Goal: Task Accomplishment & Management: Complete application form

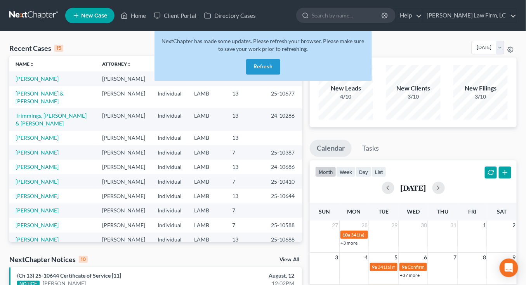
click at [255, 75] on div "NextChapter has made some updates. Please refresh your browser. Please make sur…" at bounding box center [263, 56] width 217 height 50
click at [263, 50] on span "NextChapter has made some updates. Please refresh your browser. Please make sur…" at bounding box center [263, 45] width 203 height 14
click at [263, 55] on div "NextChapter has made some updates. Please refresh your browser. Please make sur…" at bounding box center [263, 56] width 217 height 50
click at [263, 64] on button "Refresh" at bounding box center [263, 67] width 34 height 16
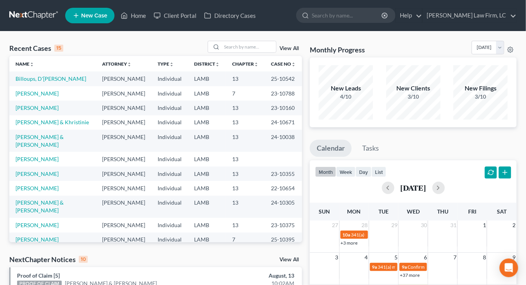
click at [37, 21] on link at bounding box center [34, 16] width 50 height 14
click at [272, 49] on input "search" at bounding box center [249, 46] width 54 height 11
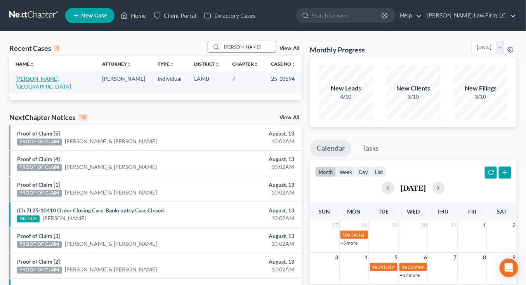
type input "tullier"
click at [38, 81] on link "[PERSON_NAME], [GEOGRAPHIC_DATA]" at bounding box center [44, 82] width 56 height 14
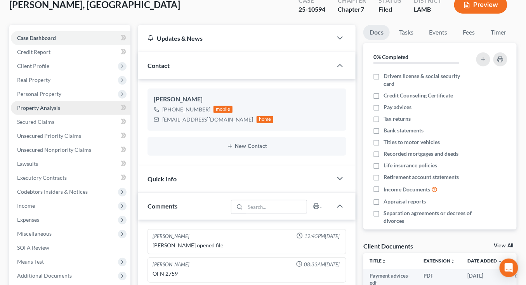
drag, startPoint x: 70, startPoint y: 106, endPoint x: 68, endPoint y: 119, distance: 13.4
click at [70, 106] on link "Property Analysis" at bounding box center [71, 108] width 120 height 14
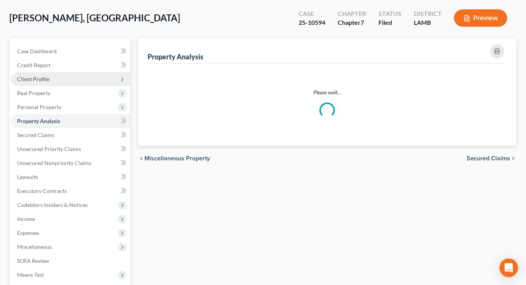
scroll to position [12, 0]
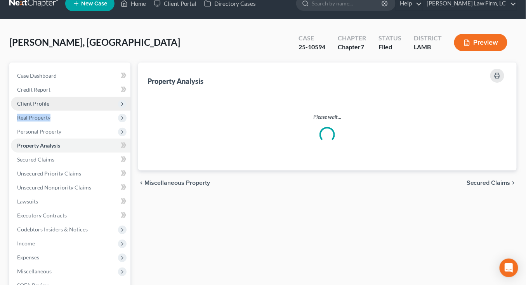
click at [68, 118] on ul "Case Dashboard Payments Invoices Payments Payments Credit Report Client Profile" at bounding box center [71, 195] width 120 height 252
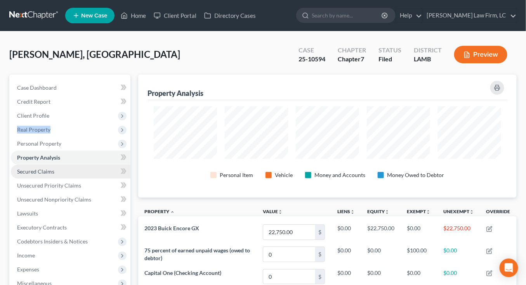
scroll to position [0, 0]
click at [83, 175] on link "Secured Claims" at bounding box center [71, 172] width 120 height 14
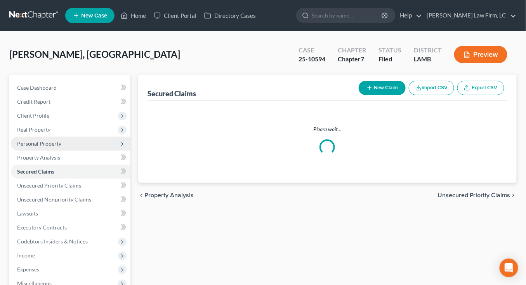
click at [81, 145] on span "Personal Property" at bounding box center [71, 144] width 120 height 14
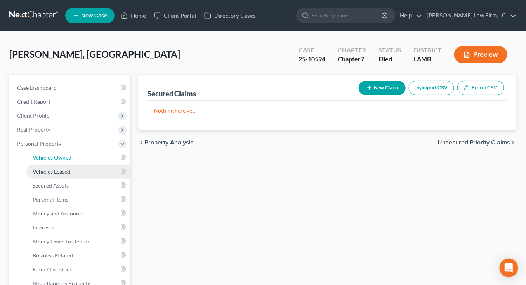
click at [53, 159] on span "Vehicles Owned" at bounding box center [52, 157] width 39 height 7
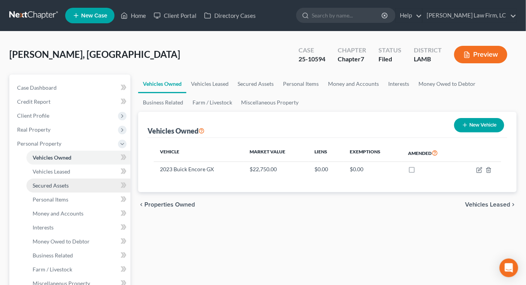
click at [67, 179] on link "Secured Assets" at bounding box center [78, 186] width 104 height 14
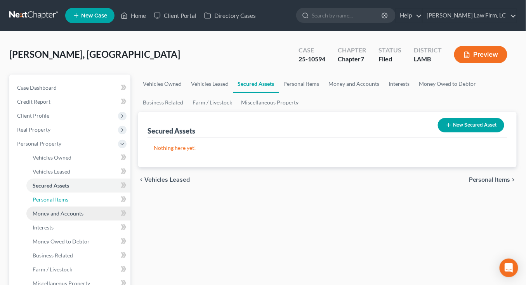
click at [73, 195] on link "Personal Items" at bounding box center [78, 200] width 104 height 14
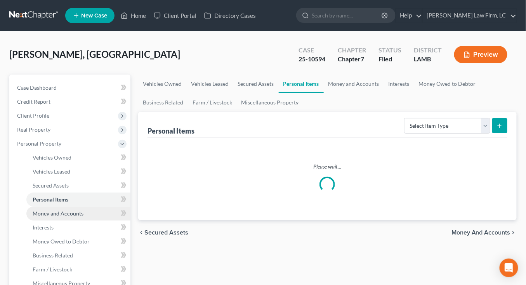
drag, startPoint x: 74, startPoint y: 214, endPoint x: 74, endPoint y: 206, distance: 7.4
click at [74, 214] on span "Money and Accounts" at bounding box center [58, 213] width 51 height 7
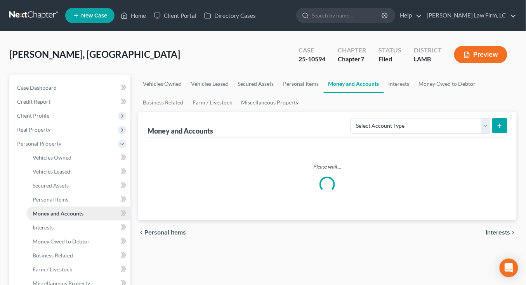
click at [73, 207] on link "Money and Accounts" at bounding box center [78, 214] width 104 height 14
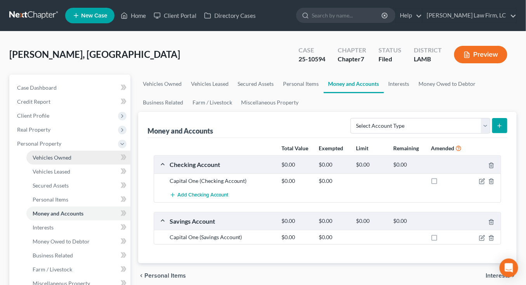
click at [80, 156] on link "Vehicles Owned" at bounding box center [78, 158] width 104 height 14
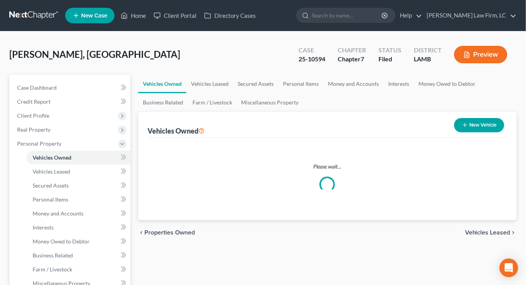
click at [30, 17] on link at bounding box center [34, 16] width 50 height 14
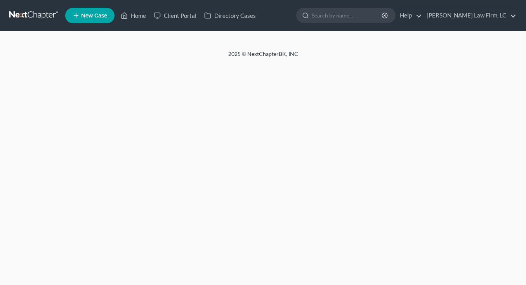
click at [36, 13] on link at bounding box center [34, 16] width 50 height 14
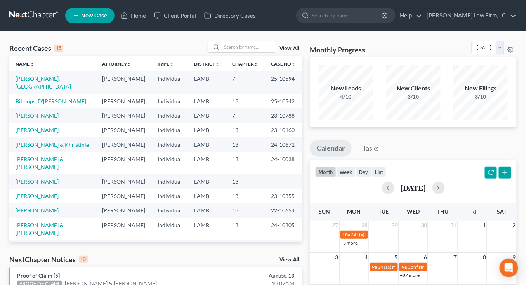
click at [249, 99] on td "13" at bounding box center [245, 101] width 39 height 14
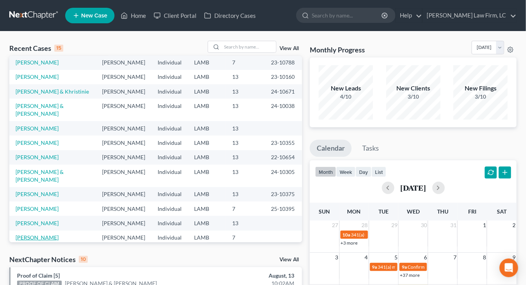
click at [45, 234] on link "Hopkins, Jennifer" at bounding box center [37, 237] width 43 height 7
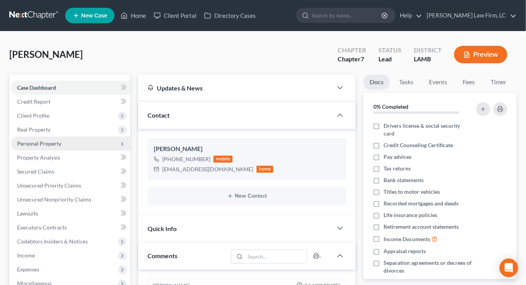
click at [59, 144] on span "Personal Property" at bounding box center [39, 143] width 44 height 7
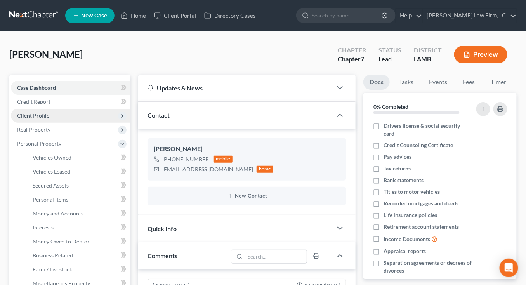
click at [63, 115] on span "Client Profile" at bounding box center [71, 116] width 120 height 14
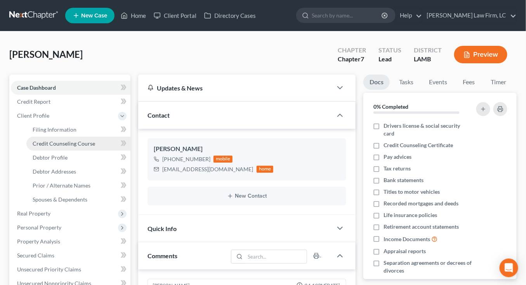
click at [70, 144] on span "Credit Counseling Course" at bounding box center [64, 143] width 63 height 7
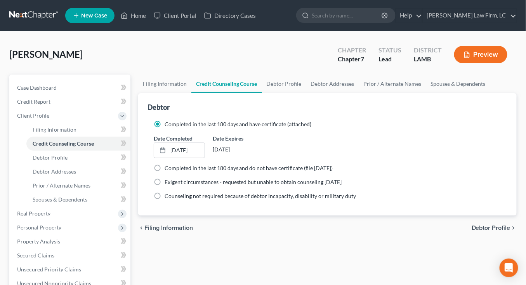
click at [39, 21] on link at bounding box center [34, 16] width 50 height 14
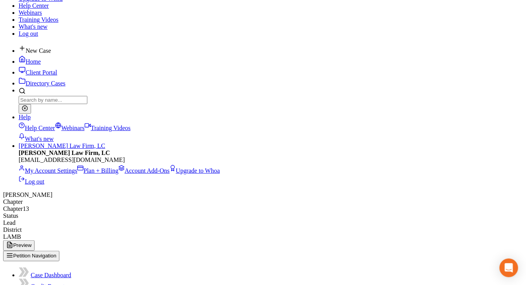
scroll to position [122, 0]
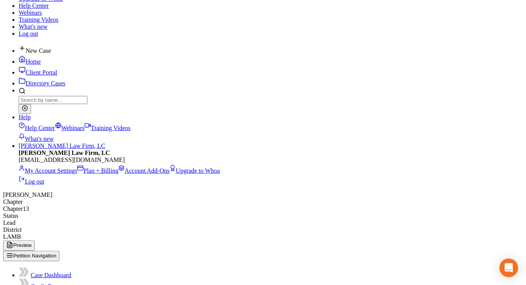
scroll to position [108, 0]
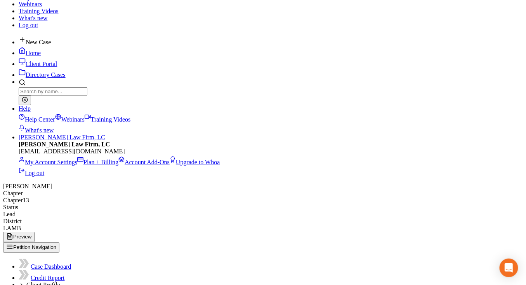
select select "13"
drag, startPoint x: 36, startPoint y: 145, endPoint x: 40, endPoint y: 158, distance: 13.1
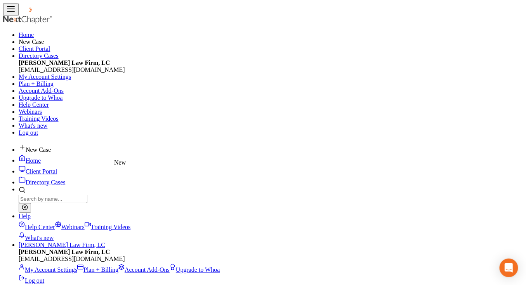
scroll to position [138, 212]
select select "0"
select select "19"
select select "0"
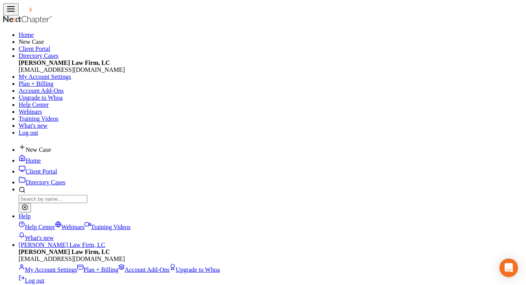
scroll to position [71, 0]
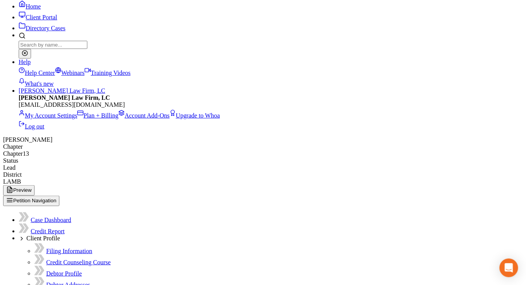
scroll to position [166, 0]
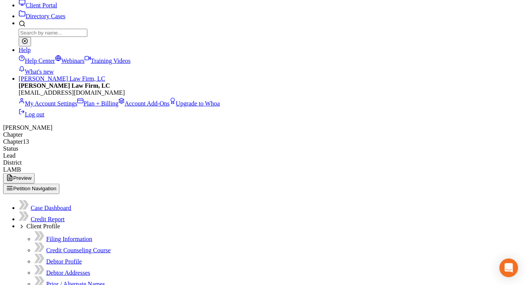
select select "13"
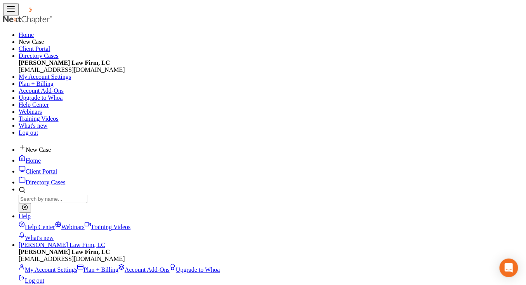
drag, startPoint x: 297, startPoint y: 105, endPoint x: 296, endPoint y: 114, distance: 9.0
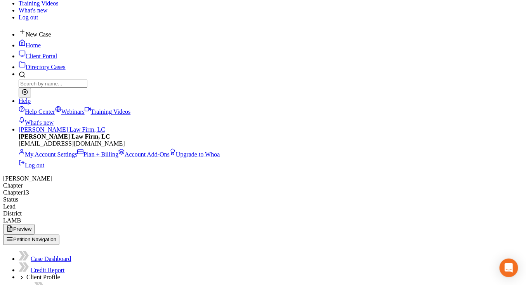
select select "13"
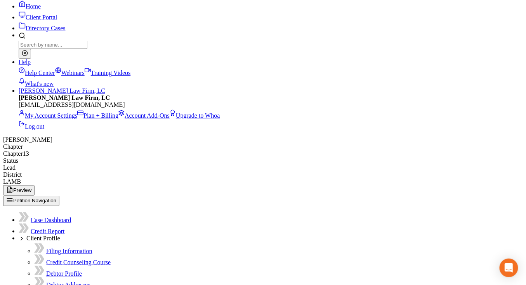
scroll to position [162, 0]
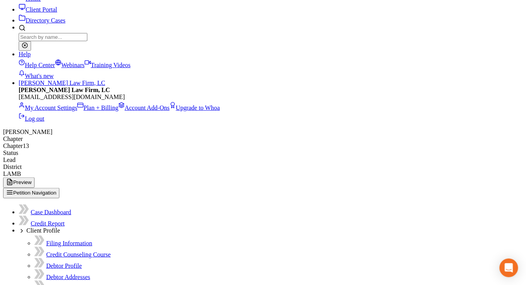
select select "39"
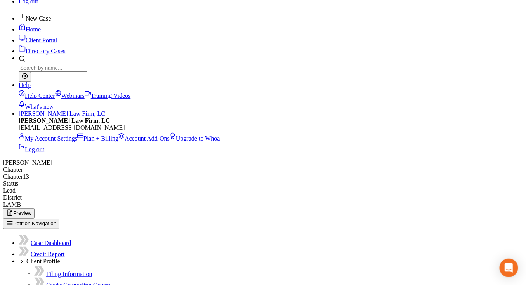
scroll to position [134, 0]
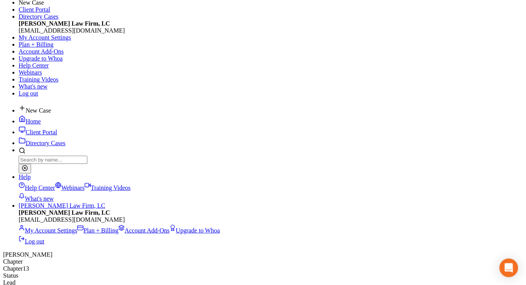
scroll to position [41, 0]
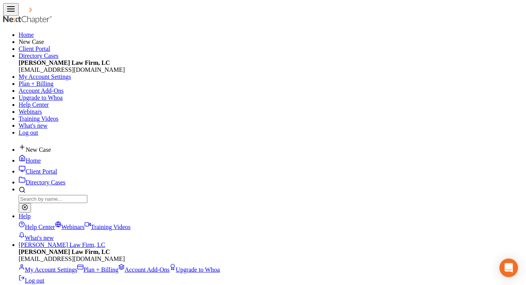
click at [36, 15] on link at bounding box center [44, 11] width 50 height 7
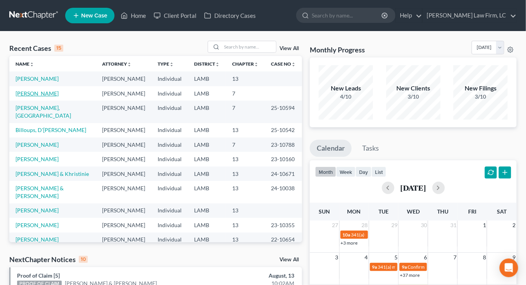
click at [45, 94] on link "[PERSON_NAME]" at bounding box center [37, 93] width 43 height 7
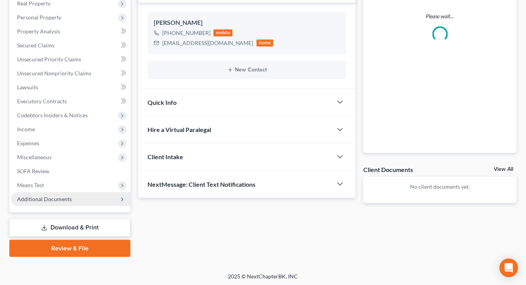
click at [50, 196] on span "Additional Documents" at bounding box center [44, 199] width 55 height 7
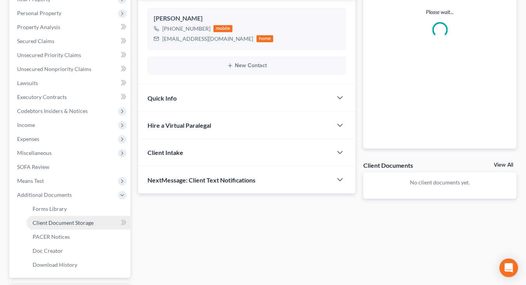
click at [68, 217] on link "Client Document Storage" at bounding box center [78, 223] width 104 height 14
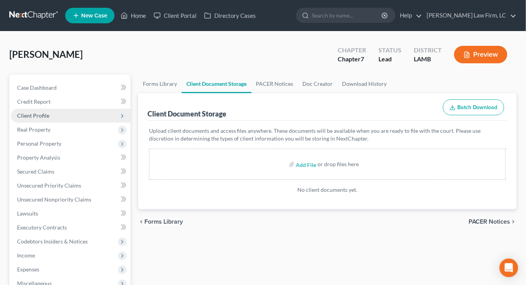
scroll to position [3, 0]
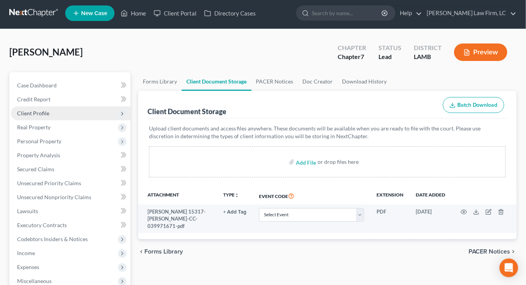
click at [69, 112] on span "Client Profile" at bounding box center [71, 113] width 120 height 14
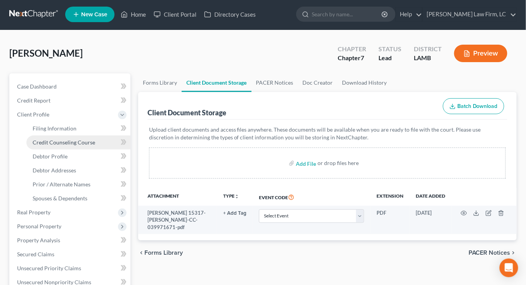
scroll to position [0, 0]
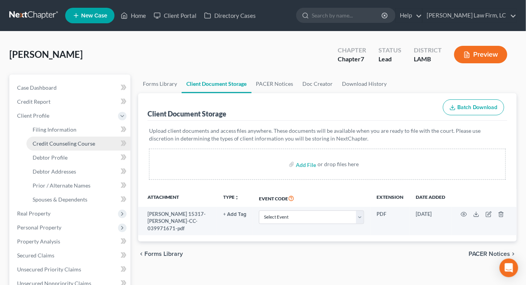
click at [87, 141] on span "Credit Counseling Course" at bounding box center [64, 143] width 63 height 7
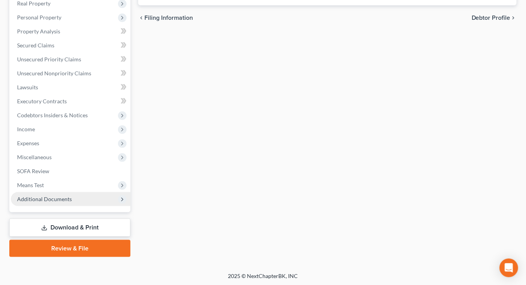
drag, startPoint x: 80, startPoint y: 199, endPoint x: 78, endPoint y: 211, distance: 12.1
click at [79, 199] on span "Additional Documents" at bounding box center [71, 199] width 120 height 14
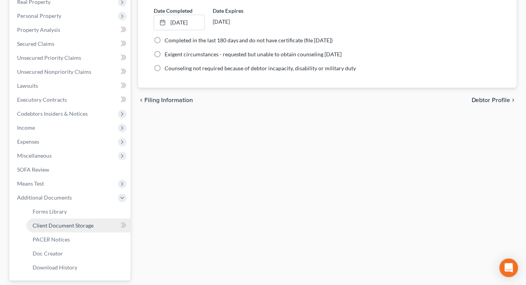
click at [77, 226] on span "Client Document Storage" at bounding box center [63, 225] width 61 height 7
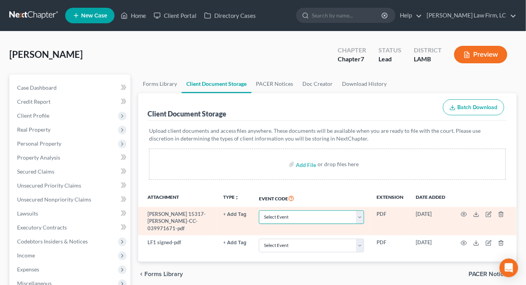
click at [322, 214] on select "Select Event 20 Largest Unsecured Creditors Amended List of Creditors Amended L…" at bounding box center [311, 217] width 105 height 14
select select "13"
click at [259, 210] on select "Select Event 20 Largest Unsecured Creditors Amended List of Creditors Amended L…" at bounding box center [311, 217] width 105 height 14
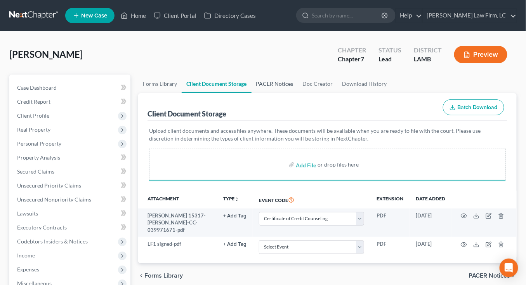
click at [275, 92] on link "PACER Notices" at bounding box center [275, 84] width 47 height 19
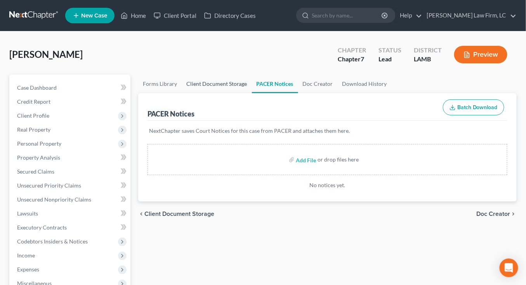
click at [211, 78] on link "Client Document Storage" at bounding box center [217, 84] width 70 height 19
select select "13"
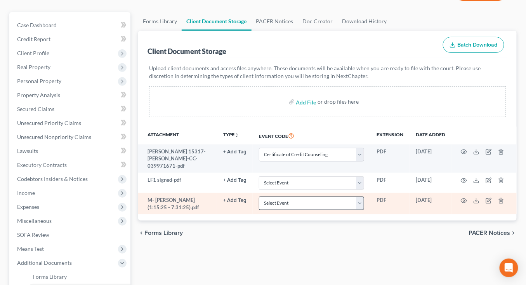
scroll to position [63, 0]
click at [308, 196] on select "Select Event 20 Largest Unsecured Creditors Amended List of Creditors Amended L…" at bounding box center [311, 203] width 105 height 14
select select "39"
click at [259, 196] on select "Select Event 20 Largest Unsecured Creditors Amended List of Creditors Amended L…" at bounding box center [311, 203] width 105 height 14
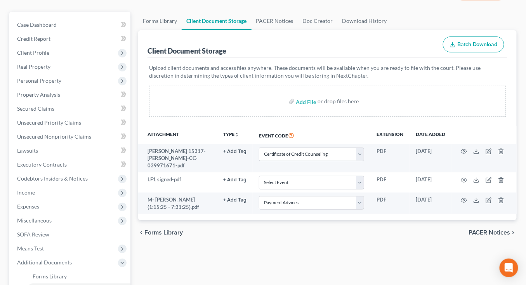
click at [334, 248] on div "Forms Library Client Document Storage PACER Notices Doc Creator Download Histor…" at bounding box center [327, 201] width 386 height 379
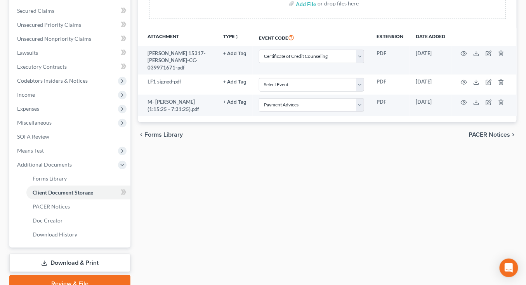
drag, startPoint x: 87, startPoint y: 275, endPoint x: 89, endPoint y: 270, distance: 5.6
click at [87, 275] on link "Review & File" at bounding box center [69, 283] width 121 height 17
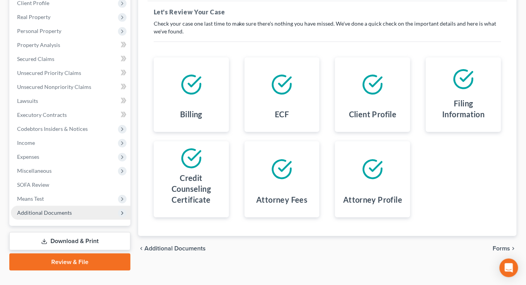
scroll to position [126, 0]
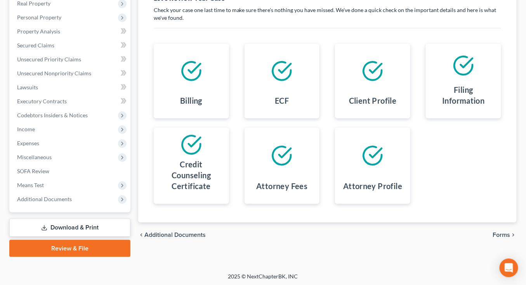
click at [70, 249] on link "Review & File" at bounding box center [69, 248] width 121 height 17
click at [70, 248] on link "Review & File" at bounding box center [69, 248] width 121 height 17
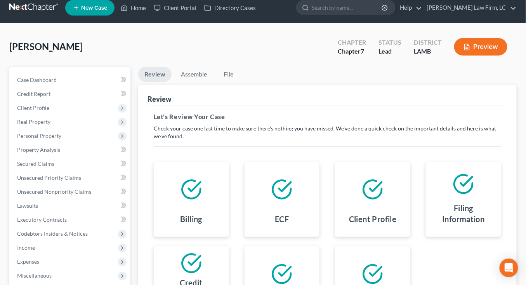
scroll to position [0, 0]
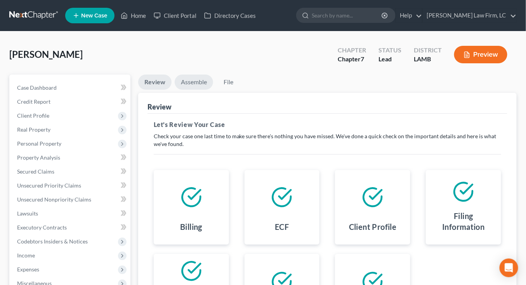
click at [203, 81] on link "Assemble" at bounding box center [194, 82] width 38 height 15
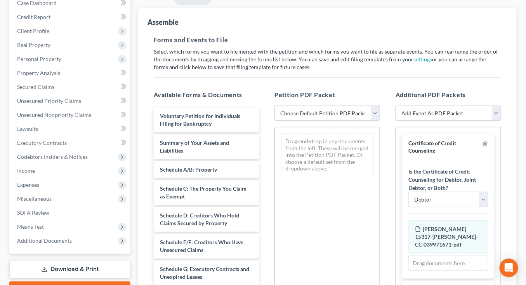
scroll to position [90, 0]
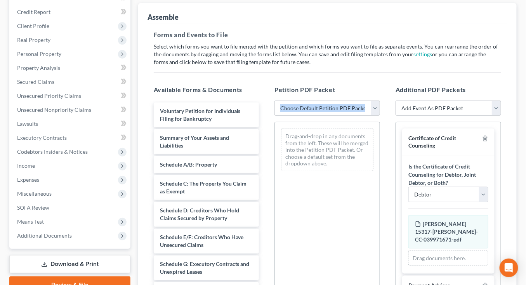
drag, startPoint x: 322, startPoint y: 115, endPoint x: 324, endPoint y: 105, distance: 10.0
click at [322, 110] on div "Petition PDF Packet Choose Default Petition PDF Packet Emergency Filing (Volunt…" at bounding box center [327, 210] width 121 height 263
click at [324, 105] on select "Choose Default Petition PDF Packet Emergency Filing (Voluntary Petition and Cre…" at bounding box center [328, 109] width 106 height 16
select select "3"
click at [275, 101] on select "Choose Default Petition PDF Packet Emergency Filing (Voluntary Petition and Cre…" at bounding box center [328, 109] width 106 height 16
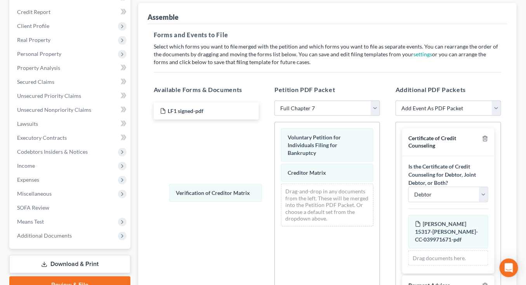
drag, startPoint x: 311, startPoint y: 179, endPoint x: 188, endPoint y: 143, distance: 128.5
click at [275, 190] on div "Verification of Creditor Matrix Voluntary Petition for Individuals Filing for B…" at bounding box center [327, 177] width 105 height 110
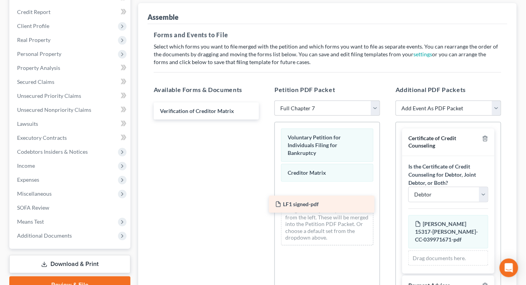
drag, startPoint x: 197, startPoint y: 113, endPoint x: 311, endPoint y: 206, distance: 147.9
click at [266, 120] on div "LF1 signed-pdf LF1 signed-pdf Verification of Creditor Matrix" at bounding box center [207, 111] width 118 height 17
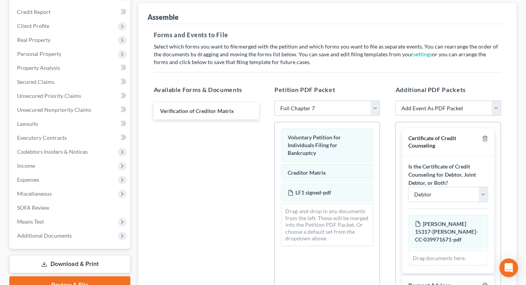
click at [330, 240] on div "Voluntary Petition for Individuals Filing for Bankruptcy Creditor Matrix LF1 si…" at bounding box center [327, 187] width 105 height 130
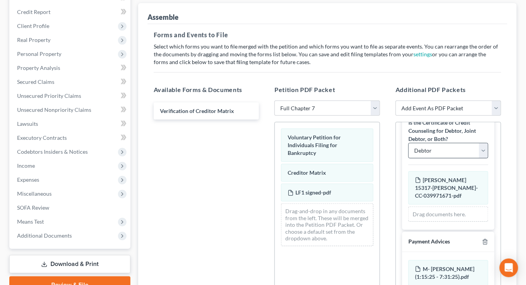
scroll to position [0, 0]
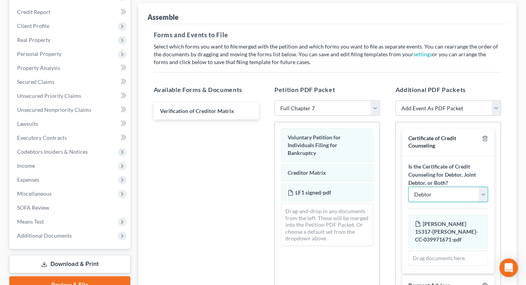
click at [446, 192] on select "Debtor Joint Debtor Debtor and Joint Debtor" at bounding box center [449, 195] width 80 height 16
click at [352, 240] on div "Voluntary Petition for Individuals Filing for Bankruptcy Creditor Matrix LF1 si…" at bounding box center [327, 187] width 105 height 130
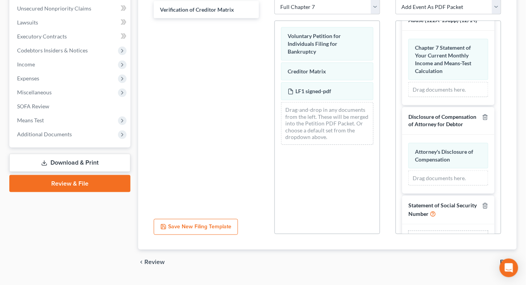
scroll to position [195, 0]
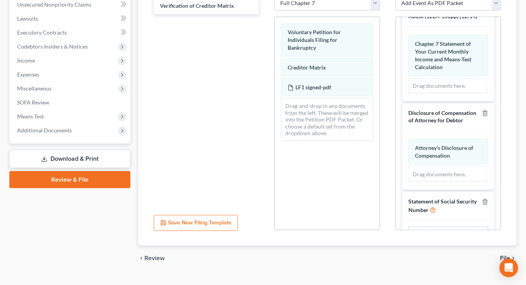
click at [446, 229] on input "file" at bounding box center [447, 236] width 19 height 14
type input "C:\fakepath\SS statement signed.pdf"
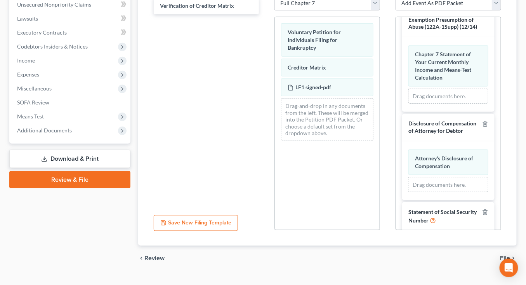
click at [501, 255] on span "File" at bounding box center [506, 258] width 10 height 6
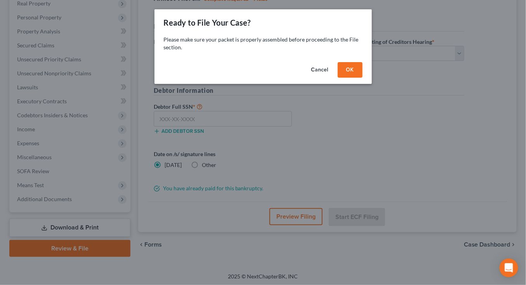
click at [357, 76] on button "OK" at bounding box center [350, 70] width 25 height 16
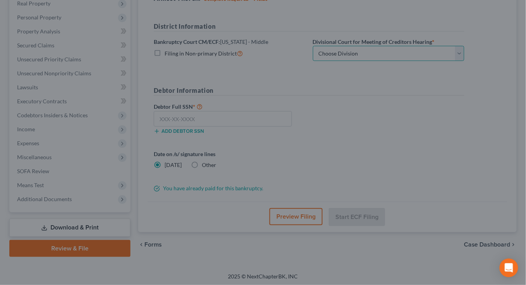
click at [373, 55] on select "Choose Division Baton Rouge" at bounding box center [388, 54] width 151 height 16
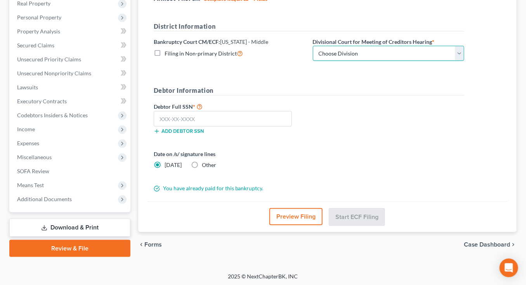
select select "0"
click at [313, 46] on select "Choose Division Baton Rouge" at bounding box center [388, 54] width 151 height 16
click at [207, 161] on label "Other" at bounding box center [209, 165] width 14 height 8
click at [207, 161] on input "Other" at bounding box center [207, 163] width 5 height 5
radio input "true"
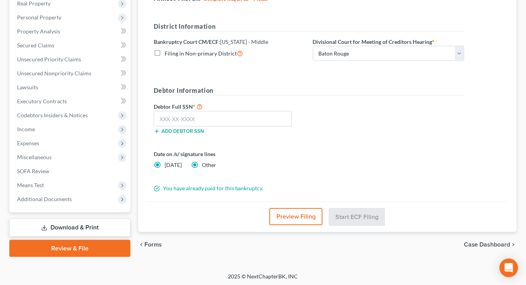
radio input "false"
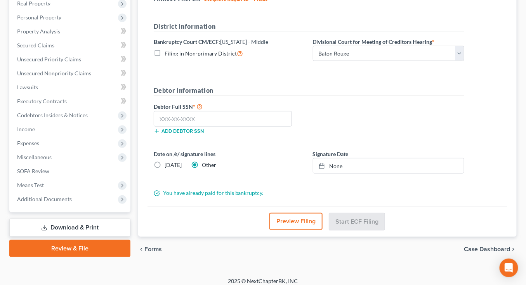
click at [401, 179] on form "District Information Bankruptcy Court CM/ECF: Louisiana - Middle Filing in Non-…" at bounding box center [309, 109] width 311 height 175
drag, startPoint x: 393, startPoint y: 165, endPoint x: 386, endPoint y: 183, distance: 18.3
click at [393, 165] on link "[DATE]" at bounding box center [388, 165] width 151 height 15
drag, startPoint x: 346, startPoint y: 256, endPoint x: 361, endPoint y: 265, distance: 16.7
click at [248, 120] on input "text" at bounding box center [223, 119] width 138 height 16
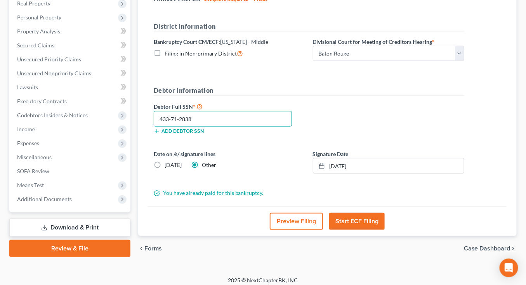
type input "433-71-2838"
click at [358, 220] on button "Start ECF Filing" at bounding box center [357, 221] width 56 height 17
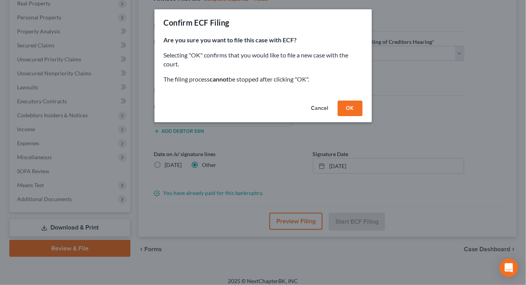
click at [357, 106] on button "OK" at bounding box center [350, 109] width 25 height 16
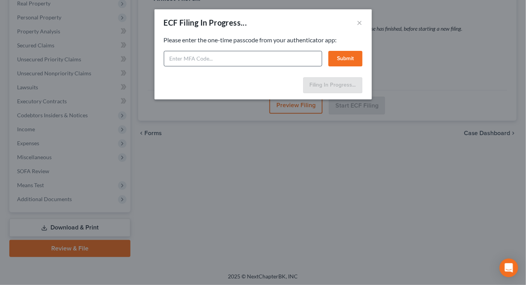
drag, startPoint x: 232, startPoint y: 69, endPoint x: 233, endPoint y: 64, distance: 5.2
click at [232, 69] on div "Feel free to download your entire bankruptcy packet here: Please enter the one-…" at bounding box center [263, 55] width 217 height 38
click at [233, 64] on input "text" at bounding box center [243, 59] width 158 height 16
click at [247, 51] on input "text" at bounding box center [243, 59] width 158 height 16
type input "789335"
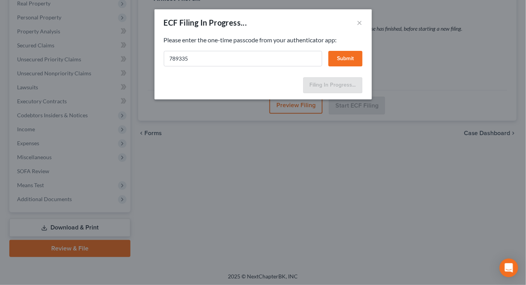
click at [341, 59] on button "Submit" at bounding box center [346, 59] width 34 height 16
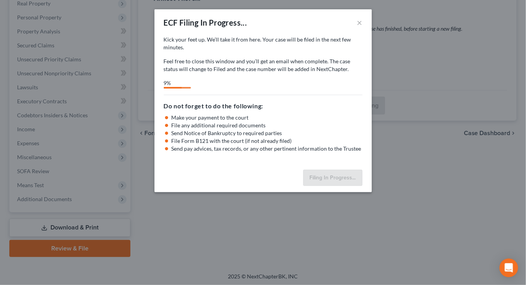
drag, startPoint x: 362, startPoint y: 24, endPoint x: 253, endPoint y: 43, distance: 110.8
click at [362, 24] on button "×" at bounding box center [359, 22] width 5 height 9
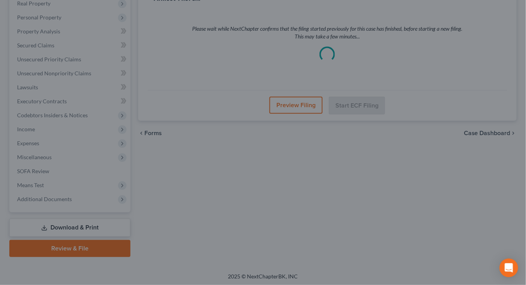
scroll to position [0, 0]
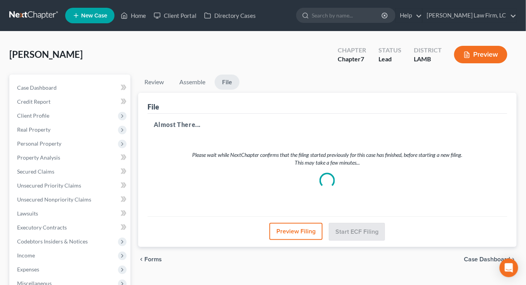
click at [34, 13] on link at bounding box center [34, 16] width 50 height 14
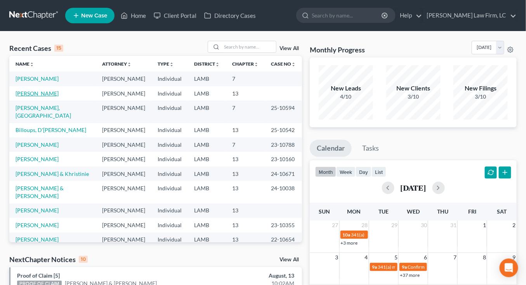
click at [30, 92] on link "[PERSON_NAME]" at bounding box center [37, 93] width 43 height 7
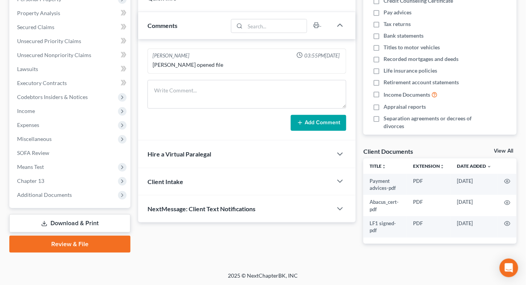
click at [57, 241] on link "Review & File" at bounding box center [69, 244] width 121 height 17
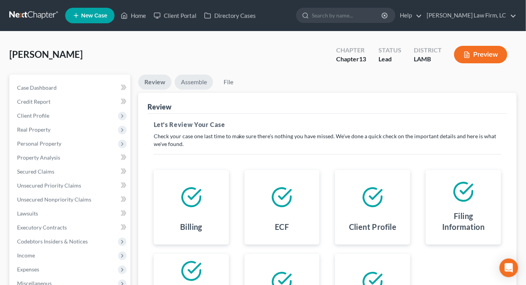
click at [205, 87] on link "Assemble" at bounding box center [194, 82] width 38 height 15
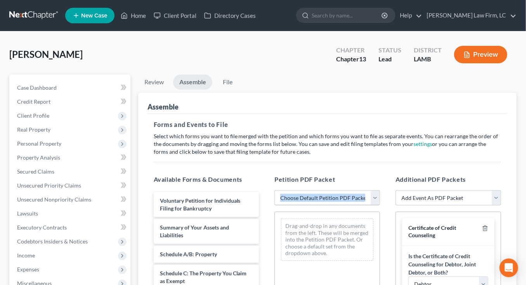
click at [320, 198] on select "Choose Default Petition PDF Packet Emergency Filing (Voluntary Petition and Cre…" at bounding box center [328, 198] width 106 height 16
select select "1"
click at [275, 190] on select "Choose Default Petition PDF Packet Emergency Filing (Voluntary Petition and Cre…" at bounding box center [328, 198] width 106 height 16
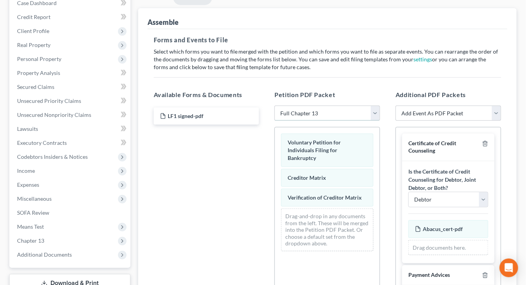
scroll to position [89, 0]
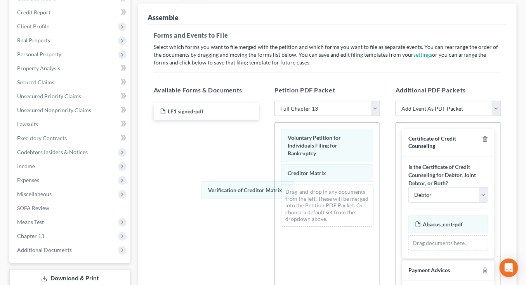
drag, startPoint x: 309, startPoint y: 190, endPoint x: 198, endPoint y: 184, distance: 111.2
click at [275, 195] on div "Verification of Creditor Matrix Voluntary Petition for Individuals Filing for B…" at bounding box center [327, 178] width 105 height 110
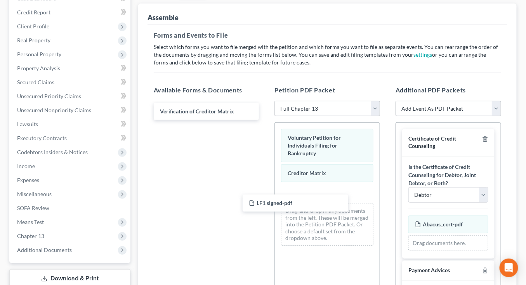
drag, startPoint x: 194, startPoint y: 113, endPoint x: 308, endPoint y: 204, distance: 146.2
click at [266, 120] on div "LF1 signed-pdf LF1 signed-pdf Verification of Creditor Matrix" at bounding box center [207, 111] width 118 height 17
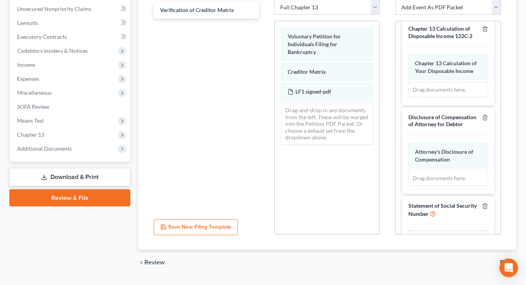
scroll to position [209, 0]
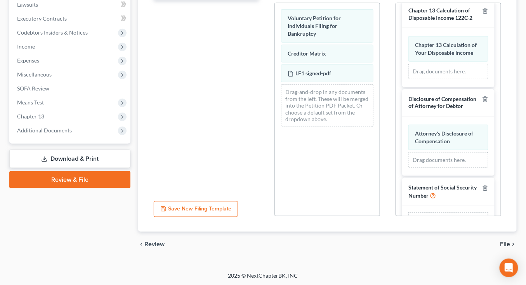
click at [453, 215] on input "file" at bounding box center [447, 222] width 19 height 14
type input "C:\fakepath\SS statement signed.pdf"
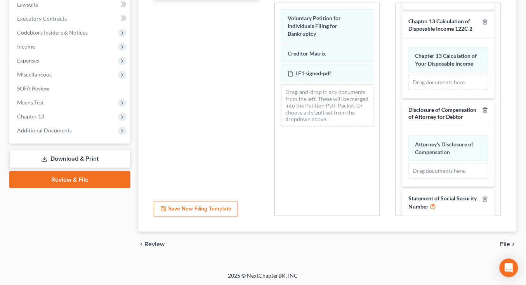
click at [505, 241] on span "File" at bounding box center [506, 244] width 10 height 6
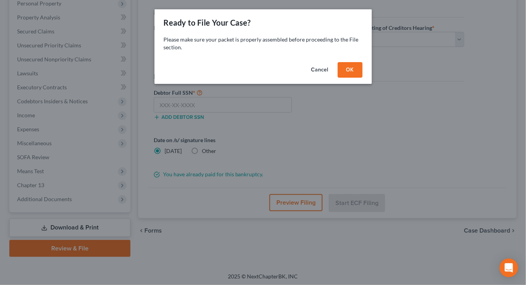
click at [346, 65] on button "OK" at bounding box center [350, 70] width 25 height 16
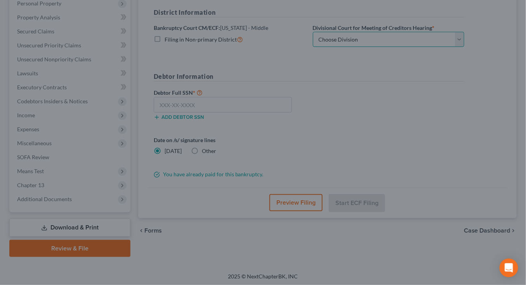
click at [362, 38] on select "Choose Division Baton Rouge" at bounding box center [388, 40] width 151 height 16
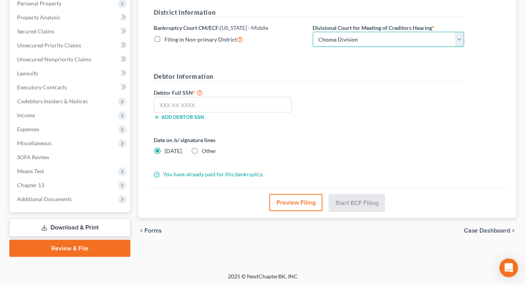
select select "0"
click at [313, 32] on select "Choose Division Baton Rouge" at bounding box center [388, 40] width 151 height 16
click at [197, 144] on div "Date on /s/ signature lines [DATE] Other" at bounding box center [229, 145] width 159 height 19
drag, startPoint x: 196, startPoint y: 148, endPoint x: 212, endPoint y: 149, distance: 16.0
click at [202, 148] on label "Other" at bounding box center [209, 151] width 14 height 8
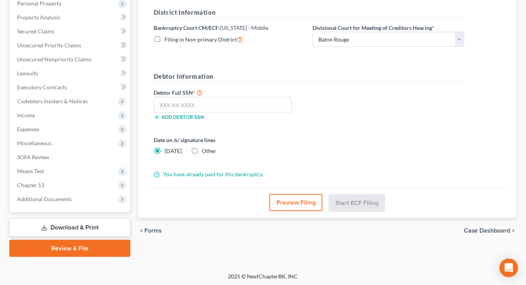
click at [205, 148] on input "Other" at bounding box center [207, 149] width 5 height 5
radio input "true"
radio input "false"
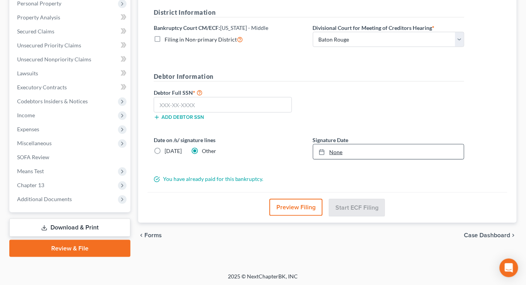
click at [321, 148] on div "Date on /s/ signature lines [DATE] Other Signature Date None close Date Time ch…" at bounding box center [309, 151] width 318 height 30
click at [349, 141] on label "Signature Date" at bounding box center [331, 140] width 36 height 8
click at [347, 145] on link "[DATE]" at bounding box center [388, 151] width 151 height 15
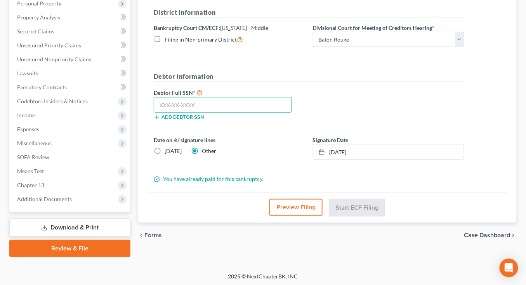
click at [239, 99] on input "text" at bounding box center [223, 105] width 138 height 16
type input "434-79-5319"
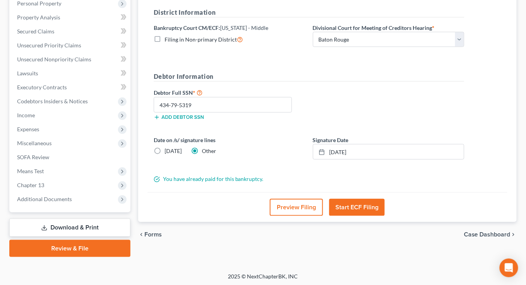
click at [353, 202] on button "Start ECF Filing" at bounding box center [357, 207] width 56 height 17
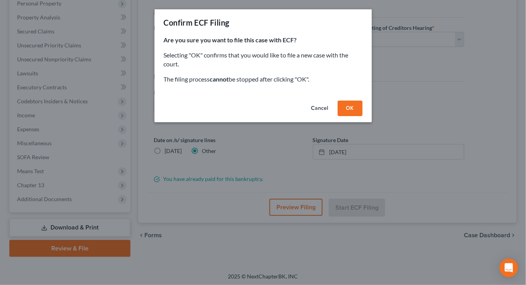
click at [347, 116] on div "Cancel OK" at bounding box center [263, 109] width 217 height 25
click at [350, 110] on button "OK" at bounding box center [350, 109] width 25 height 16
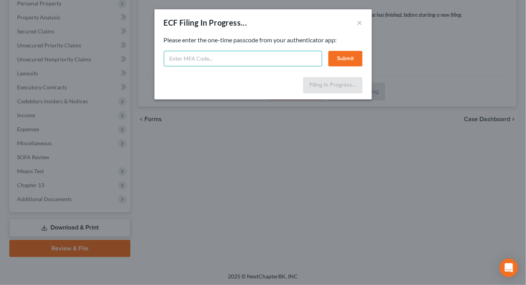
click at [280, 57] on input "text" at bounding box center [243, 59] width 158 height 16
type input "817718"
click at [342, 55] on button "Submit" at bounding box center [346, 59] width 34 height 16
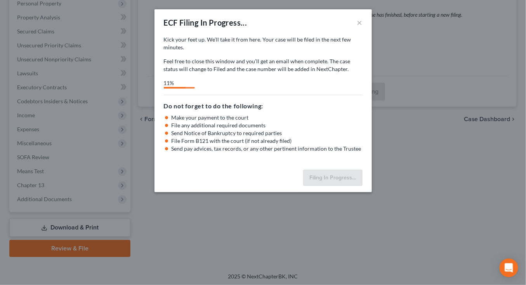
click at [522, 218] on div "ECF Filing In Progress... × Kick your feet up. We’ll take it from here. Your ca…" at bounding box center [263, 142] width 526 height 285
select select "0"
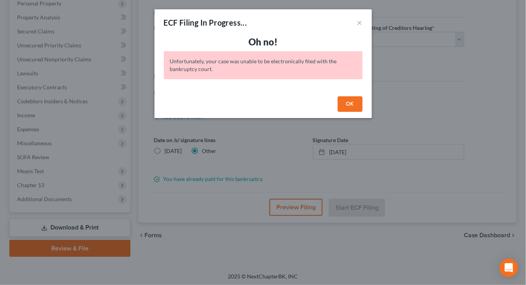
click at [348, 106] on button "OK" at bounding box center [350, 104] width 25 height 16
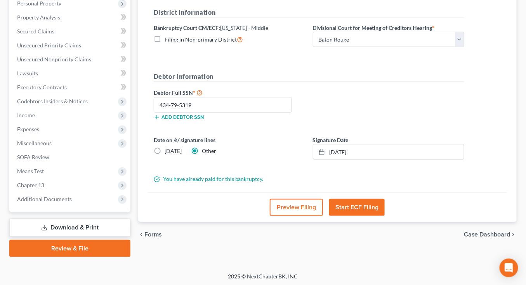
scroll to position [0, 0]
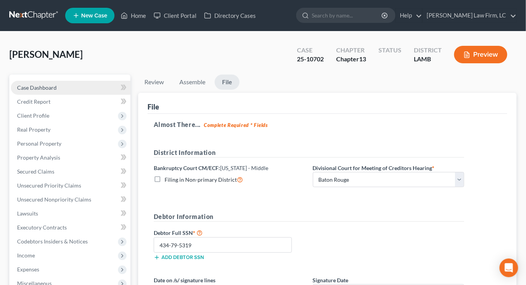
click at [72, 88] on link "Case Dashboard" at bounding box center [71, 88] width 120 height 14
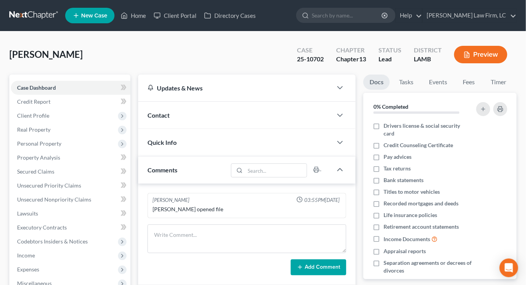
click at [183, 139] on div "Quick Info" at bounding box center [235, 142] width 195 height 27
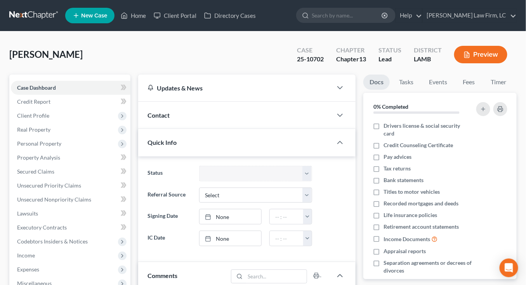
click at [43, 12] on link at bounding box center [34, 16] width 50 height 14
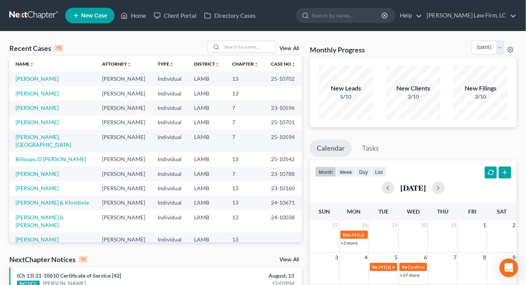
click at [287, 48] on link "View All" at bounding box center [289, 48] width 19 height 5
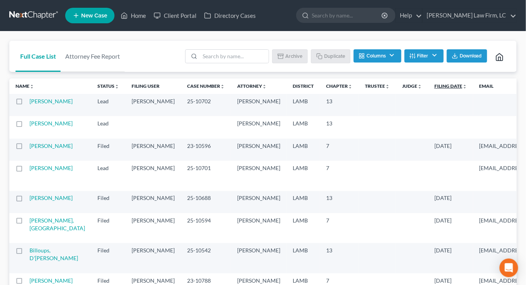
click at [435, 85] on link "Filing Date unfold_more expand_more expand_less" at bounding box center [451, 86] width 33 height 6
click at [434, 85] on link "Filing Date unfold_more expand_more expand_less" at bounding box center [450, 86] width 33 height 6
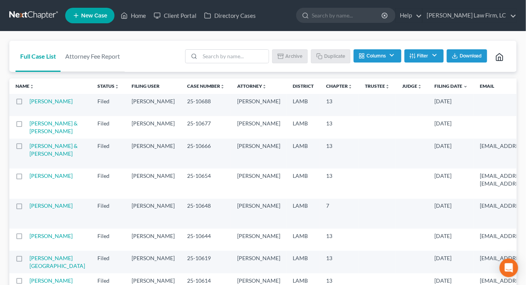
click at [47, 12] on link at bounding box center [34, 16] width 50 height 14
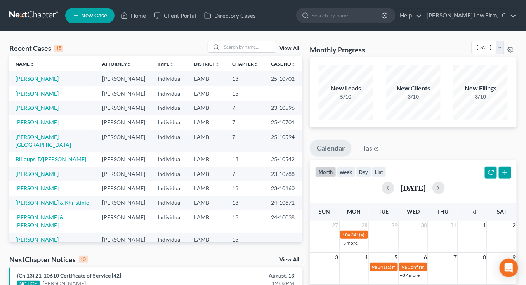
click at [48, 16] on link at bounding box center [34, 16] width 50 height 14
click at [42, 17] on link at bounding box center [34, 16] width 50 height 14
click at [30, 17] on link at bounding box center [34, 16] width 50 height 14
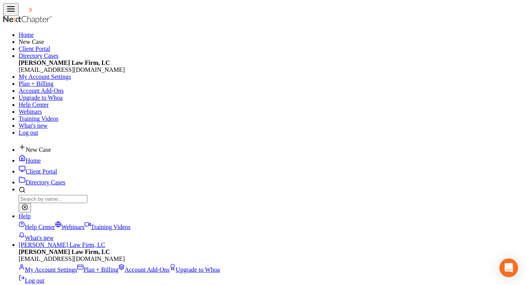
click at [40, 12] on link at bounding box center [44, 11] width 50 height 7
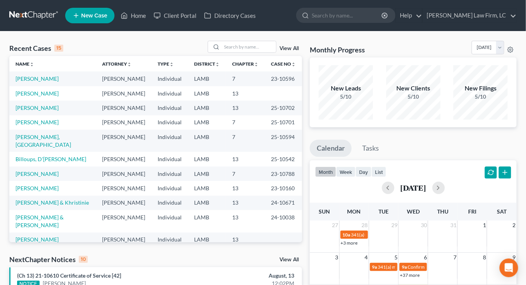
click at [117, 169] on td "[PERSON_NAME]" at bounding box center [124, 174] width 56 height 14
click at [241, 43] on div "Recent Cases 15 View All Name unfold_more expand_more expand_less Attorney unfo…" at bounding box center [263, 287] width 526 height 513
click at [42, 78] on link "[PERSON_NAME]" at bounding box center [37, 78] width 43 height 7
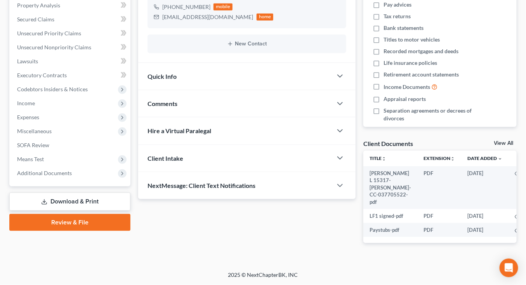
scroll to position [166, 0]
drag, startPoint x: 75, startPoint y: 148, endPoint x: 72, endPoint y: 155, distance: 7.5
click at [74, 152] on span "Means Test" at bounding box center [71, 159] width 120 height 14
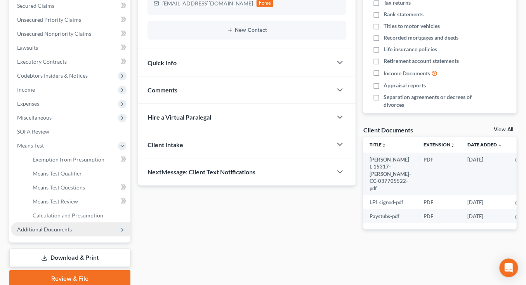
click at [62, 229] on span "Additional Documents" at bounding box center [44, 229] width 55 height 7
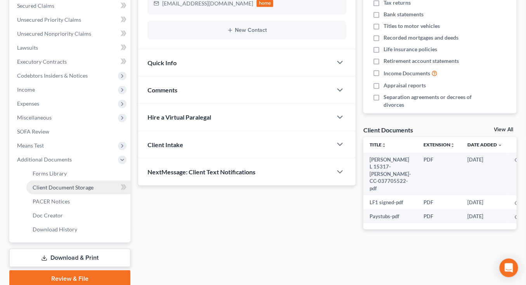
click at [73, 190] on link "Client Document Storage" at bounding box center [78, 188] width 104 height 14
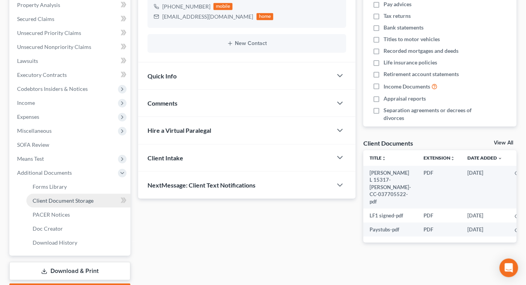
select select "39"
select select "13"
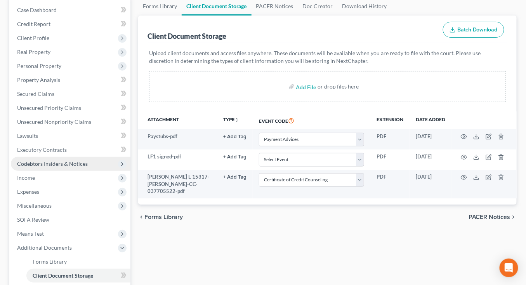
click at [70, 201] on ul "Case Dashboard Payments Invoices Payments Payments Credit Report Client Profile" at bounding box center [71, 164] width 120 height 322
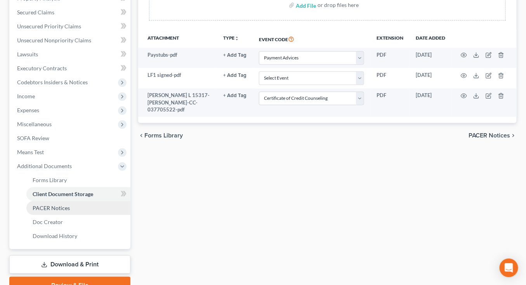
click at [77, 208] on link "PACER Notices" at bounding box center [78, 208] width 104 height 14
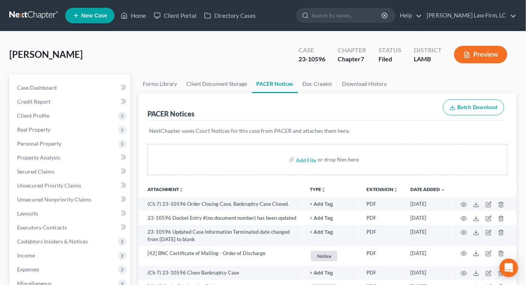
click at [28, 12] on link at bounding box center [34, 16] width 50 height 14
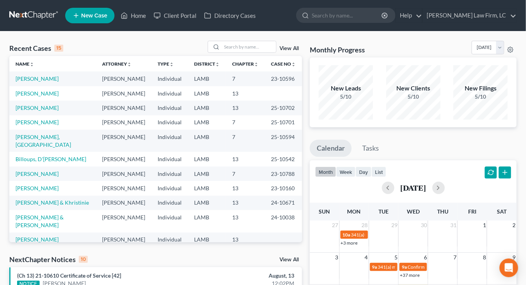
click at [275, 73] on td "23-10596" at bounding box center [283, 78] width 37 height 14
drag, startPoint x: 28, startPoint y: 29, endPoint x: 31, endPoint y: 23, distance: 6.3
click at [28, 29] on nav "Home New Case Client Portal Directory Cases [PERSON_NAME] Law Firm, [GEOGRAPHIC…" at bounding box center [263, 15] width 526 height 31
click at [31, 23] on nav "Home New Case Client Portal Directory Cases Dickson Law Firm, LC mdd@dicksonlaw…" at bounding box center [263, 15] width 526 height 31
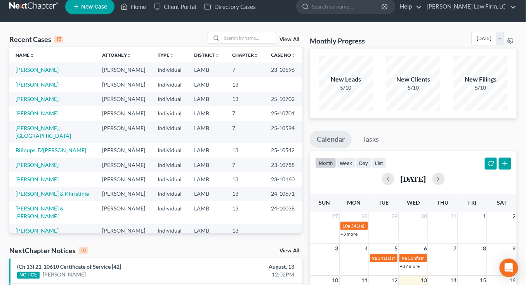
click at [43, 7] on link at bounding box center [34, 7] width 50 height 14
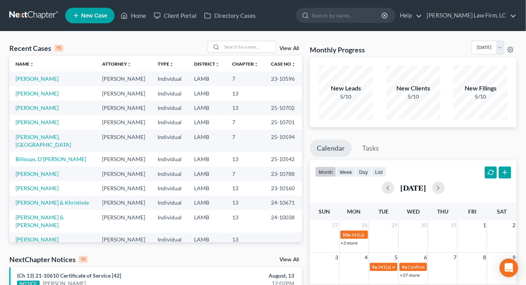
drag, startPoint x: 19, startPoint y: 20, endPoint x: 10, endPoint y: 3, distance: 19.6
click at [19, 20] on link at bounding box center [34, 16] width 50 height 14
click at [243, 181] on td "13" at bounding box center [245, 188] width 39 height 14
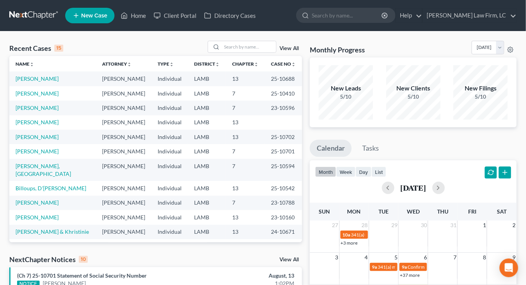
click at [39, 13] on link at bounding box center [34, 16] width 50 height 14
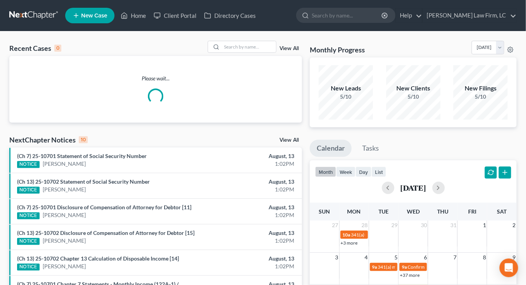
click at [243, 53] on div "Recent Cases 0 View All" at bounding box center [155, 48] width 293 height 15
click at [247, 48] on input "search" at bounding box center [249, 46] width 54 height 11
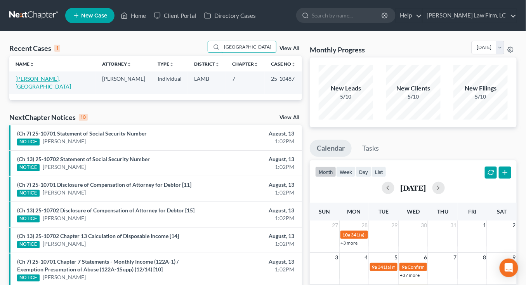
type input "[GEOGRAPHIC_DATA]"
click at [41, 77] on link "[PERSON_NAME], [GEOGRAPHIC_DATA]" at bounding box center [44, 82] width 56 height 14
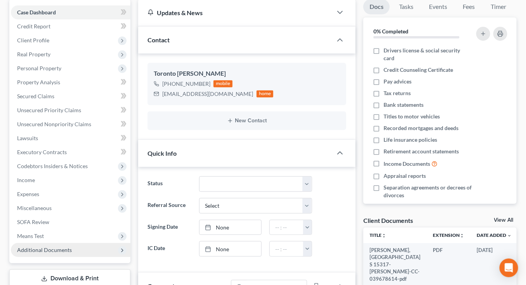
click at [41, 249] on span "Additional Documents" at bounding box center [44, 250] width 55 height 7
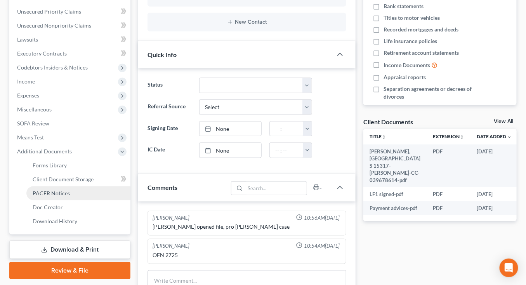
drag, startPoint x: 66, startPoint y: 195, endPoint x: 73, endPoint y: 195, distance: 7.0
click at [66, 195] on span "PACER Notices" at bounding box center [51, 193] width 37 height 7
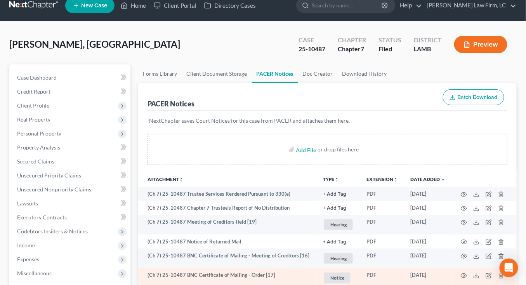
scroll to position [92, 0]
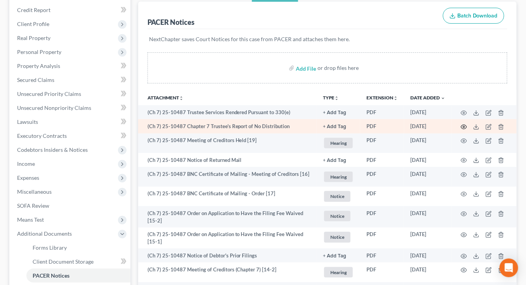
click at [464, 126] on circle "button" at bounding box center [464, 127] width 2 height 2
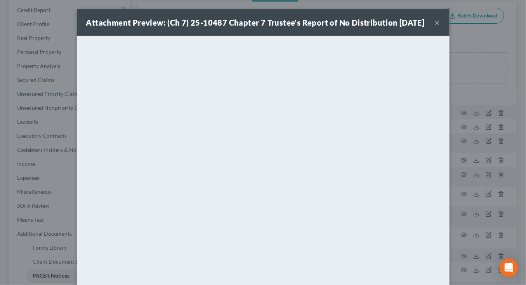
drag, startPoint x: 66, startPoint y: 150, endPoint x: 51, endPoint y: 110, distance: 42.3
click at [64, 150] on div "Attachment Preview: (Ch 7) 25-10487 Chapter 7 Trustee's Report of No Distributi…" at bounding box center [263, 142] width 526 height 285
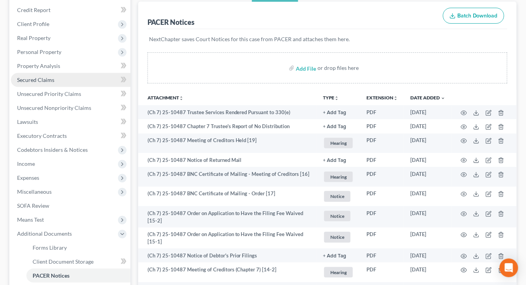
click at [47, 78] on span "Secured Claims" at bounding box center [35, 80] width 37 height 7
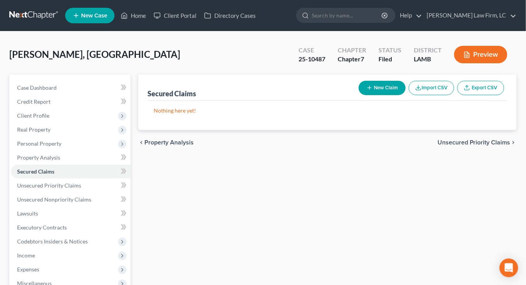
drag, startPoint x: 40, startPoint y: 13, endPoint x: 37, endPoint y: 9, distance: 5.0
click at [40, 13] on link at bounding box center [34, 16] width 50 height 14
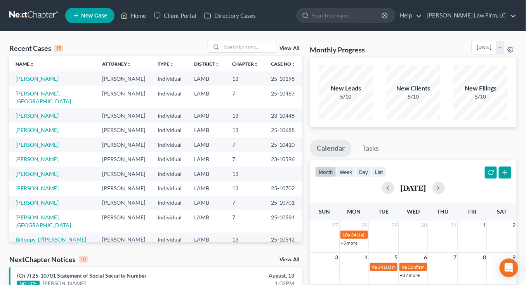
click at [18, 7] on nav "Home New Case Client Portal Directory Cases [PERSON_NAME] Law Firm, [GEOGRAPHIC…" at bounding box center [263, 15] width 526 height 31
click at [19, 10] on link at bounding box center [34, 16] width 50 height 14
click at [158, 137] on td "Individual" at bounding box center [169, 144] width 37 height 14
click at [42, 19] on link at bounding box center [34, 16] width 50 height 14
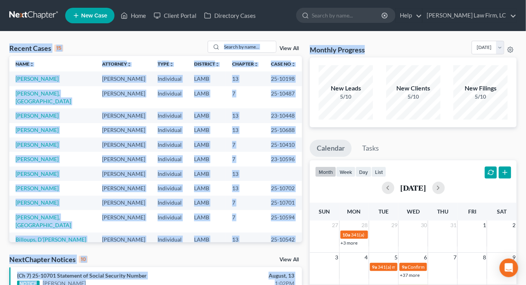
drag, startPoint x: 80, startPoint y: 41, endPoint x: 391, endPoint y: 43, distance: 311.1
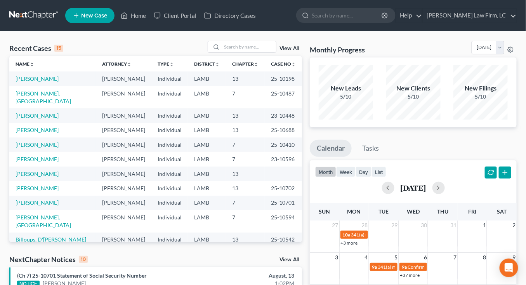
click at [391, 43] on div "Monthly Progress Bankruptcy Bankruptcy August 2025 July 2025 June 2025 May 2025…" at bounding box center [413, 49] width 207 height 17
click at [43, 12] on link at bounding box center [34, 16] width 50 height 14
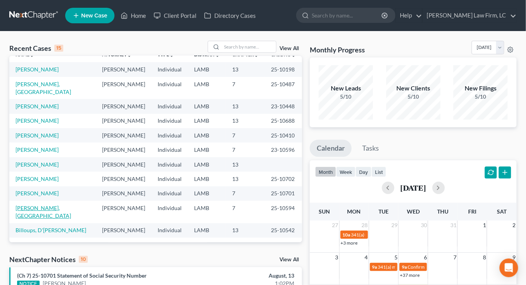
scroll to position [9, 0]
drag, startPoint x: 35, startPoint y: 206, endPoint x: 39, endPoint y: 200, distance: 7.5
click at [35, 206] on td "[PERSON_NAME], [GEOGRAPHIC_DATA]" at bounding box center [52, 213] width 87 height 22
click at [40, 205] on link "[PERSON_NAME], [GEOGRAPHIC_DATA]" at bounding box center [44, 212] width 56 height 14
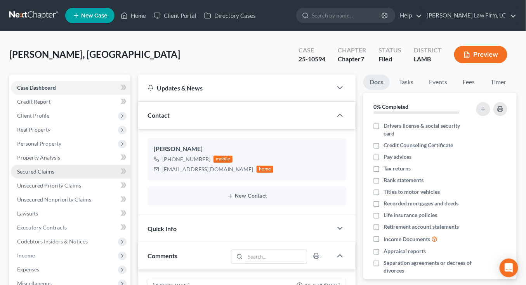
click at [47, 175] on link "Secured Claims" at bounding box center [71, 172] width 120 height 14
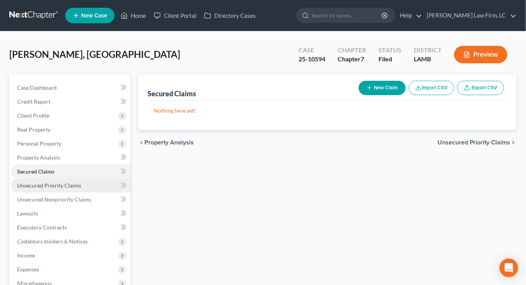
click at [45, 190] on link "Unsecured Priority Claims" at bounding box center [71, 186] width 120 height 14
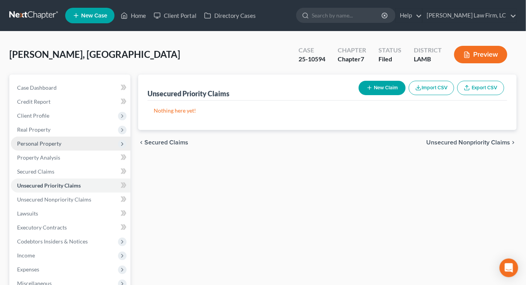
click at [49, 137] on span "Personal Property" at bounding box center [71, 144] width 120 height 14
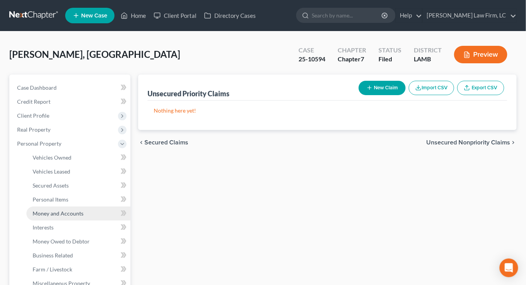
click at [61, 211] on span "Money and Accounts" at bounding box center [58, 213] width 51 height 7
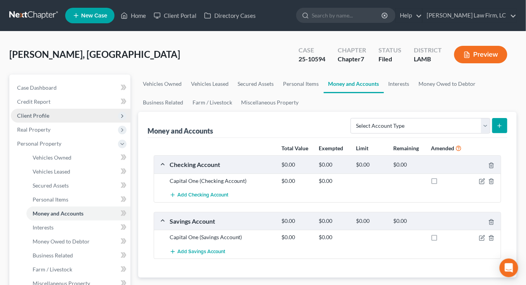
click at [56, 118] on span "Client Profile" at bounding box center [71, 116] width 120 height 14
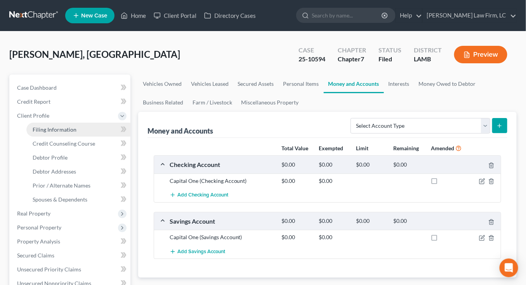
click at [58, 125] on link "Filing Information" at bounding box center [78, 130] width 104 height 14
select select "1"
select select "0"
select select "19"
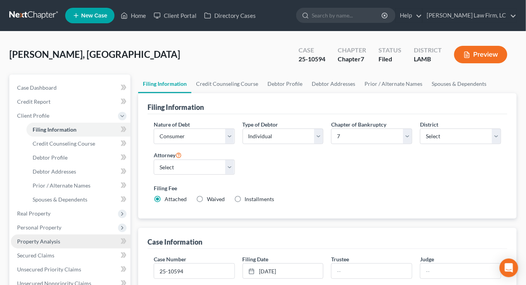
click at [92, 243] on link "Property Analysis" at bounding box center [71, 242] width 120 height 14
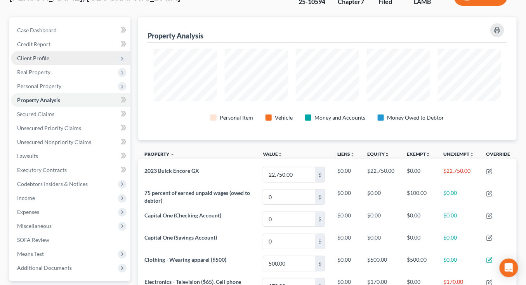
scroll to position [59, 0]
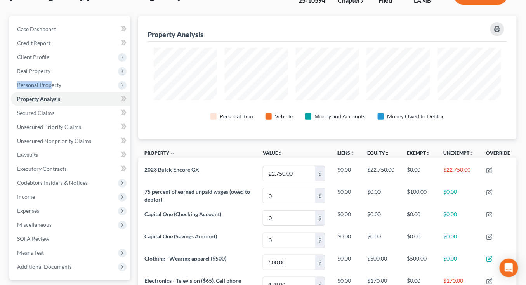
drag, startPoint x: 52, startPoint y: 80, endPoint x: 51, endPoint y: 94, distance: 14.0
click at [51, 81] on span "Personal Property" at bounding box center [71, 85] width 120 height 14
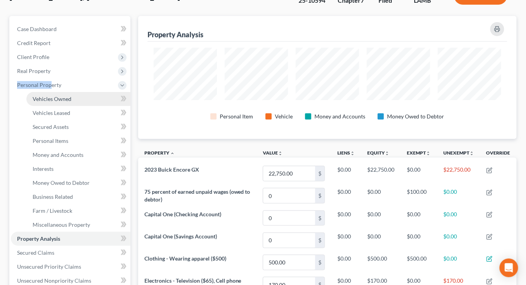
click at [51, 96] on span "Vehicles Owned" at bounding box center [52, 99] width 39 height 7
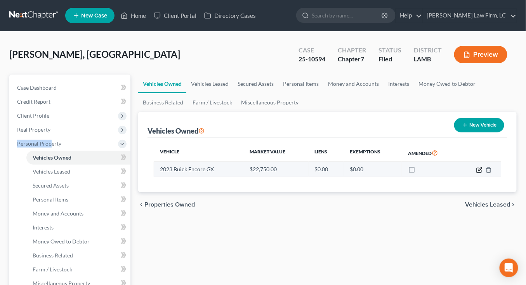
click at [480, 169] on icon "button" at bounding box center [479, 170] width 6 height 6
select select "0"
select select "3"
select select "0"
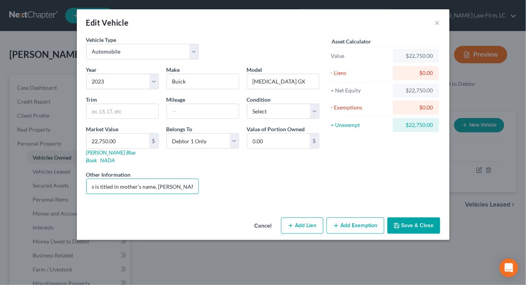
scroll to position [0, 91]
drag, startPoint x: 153, startPoint y: 174, endPoint x: 184, endPoint y: 178, distance: 31.0
click at [183, 181] on input "Vehicle is titled in mother's name, Melissa Tullier, subject to lien with GM Fi…" at bounding box center [143, 186] width 112 height 15
drag, startPoint x: 184, startPoint y: 177, endPoint x: 230, endPoint y: 178, distance: 45.8
click at [184, 179] on input "Vehicle is titled in mother's name, Melissa Tullier, subject to lien with GM Fi…" at bounding box center [143, 186] width 112 height 15
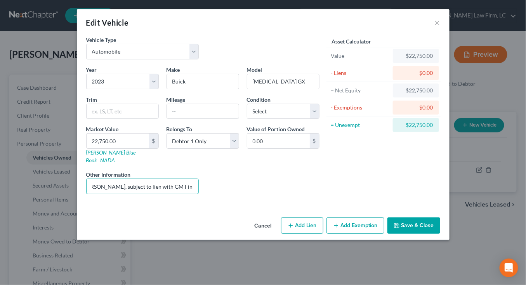
scroll to position [0, 0]
drag, startPoint x: 257, startPoint y: 213, endPoint x: 253, endPoint y: 206, distance: 7.9
click at [257, 218] on button "Cancel" at bounding box center [264, 226] width 30 height 16
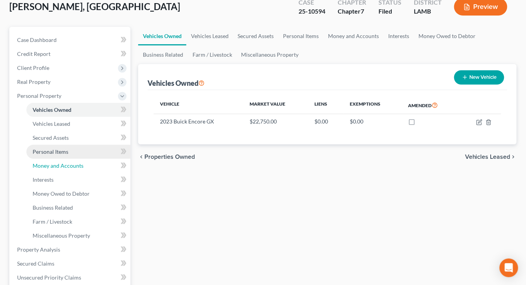
click at [78, 159] on link "Money and Accounts" at bounding box center [78, 166] width 104 height 14
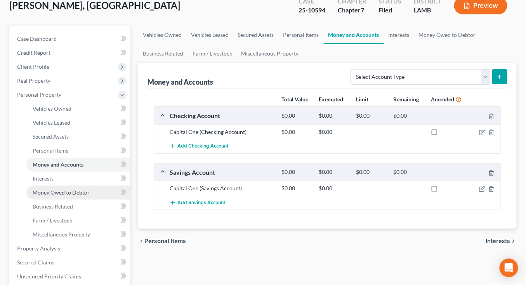
click at [83, 193] on span "Money Owed to Debtor" at bounding box center [61, 192] width 57 height 7
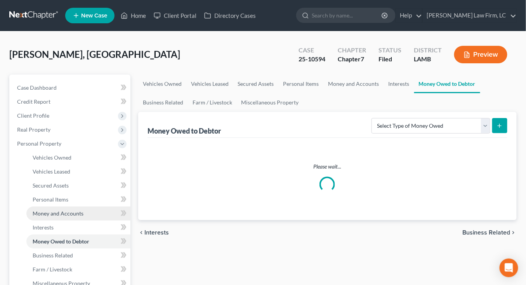
click at [82, 215] on span "Money and Accounts" at bounding box center [58, 213] width 51 height 7
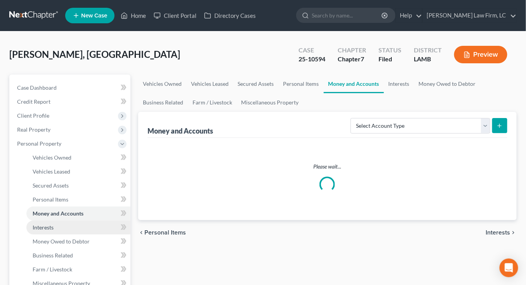
click at [82, 222] on link "Interests" at bounding box center [78, 228] width 104 height 14
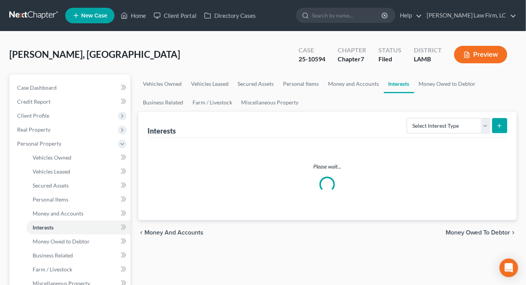
drag, startPoint x: 7, startPoint y: 234, endPoint x: -5, endPoint y: 235, distance: 12.5
click at [0, 235] on html "Home New Case Client Portal Directory Cases Dickson Law Firm, LC mdd@dicksonlaw…" at bounding box center [263, 276] width 526 height 553
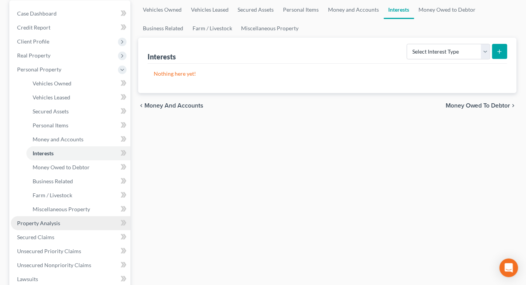
click at [46, 224] on span "Property Analysis" at bounding box center [38, 223] width 43 height 7
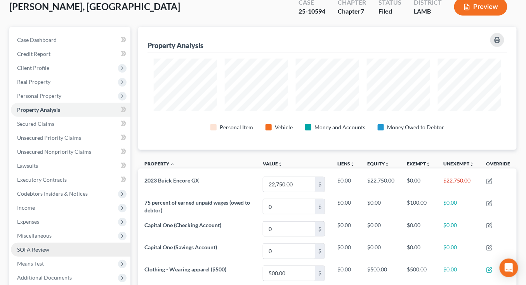
scroll to position [123, 379]
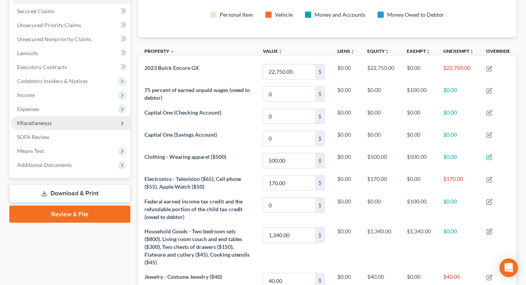
click at [71, 115] on ul "Case Dashboard Payments Invoices Payments Payments Credit Report Client Profile" at bounding box center [71, 46] width 120 height 252
click at [71, 127] on span "Miscellaneous" at bounding box center [71, 123] width 120 height 14
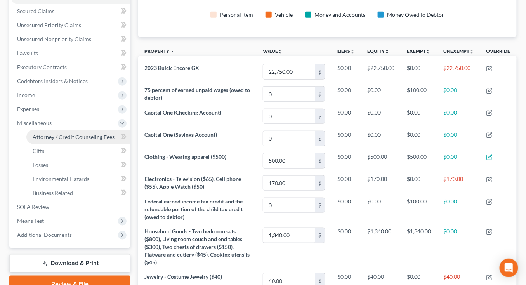
click at [64, 142] on link "Attorney / Credit Counseling Fees" at bounding box center [78, 137] width 104 height 14
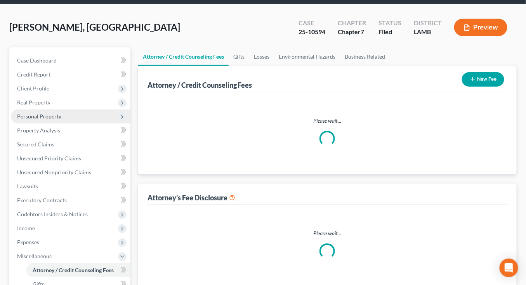
select select "0"
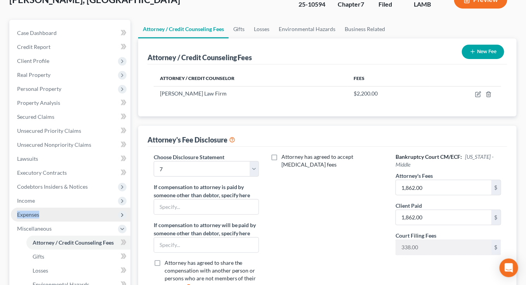
click at [79, 210] on span "Expenses" at bounding box center [71, 215] width 120 height 14
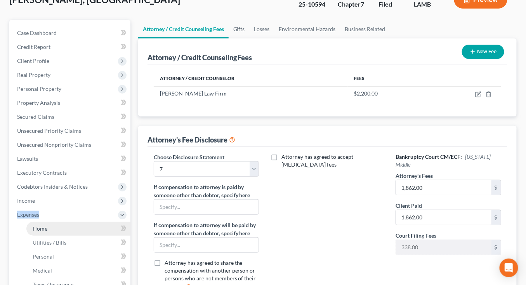
click at [73, 229] on link "Home" at bounding box center [78, 229] width 104 height 14
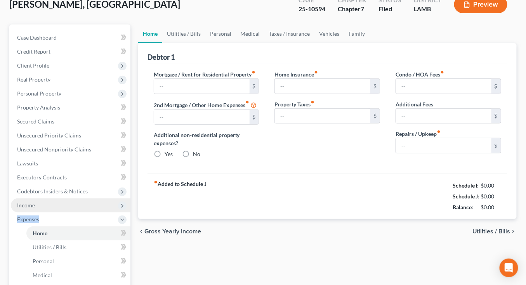
click at [73, 229] on link "Home" at bounding box center [78, 233] width 104 height 14
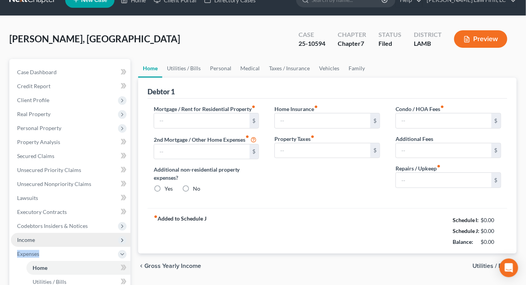
type input "200.00"
type input "0.00"
radio input "true"
type input "0.00"
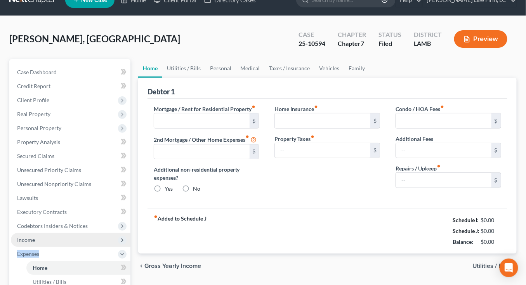
type input "0.00"
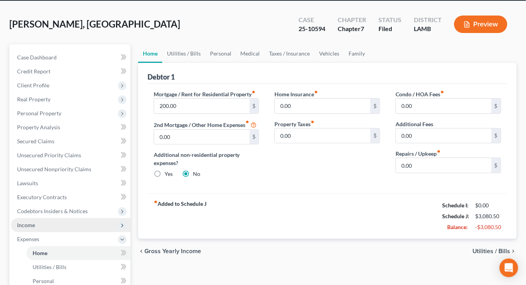
click at [73, 222] on span "Income" at bounding box center [71, 225] width 120 height 14
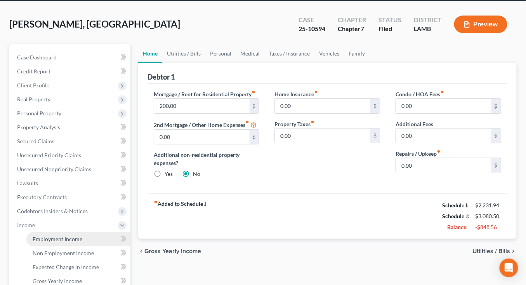
click at [69, 233] on link "Employment Income" at bounding box center [78, 239] width 104 height 14
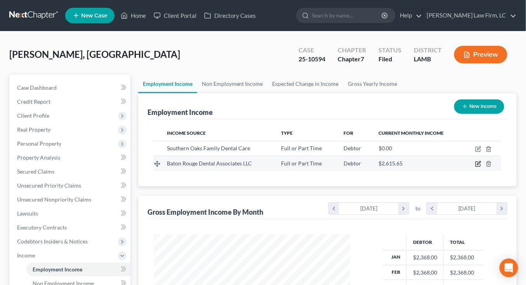
click at [476, 162] on icon "button" at bounding box center [478, 164] width 5 height 5
select select "0"
select select "19"
select select "0"
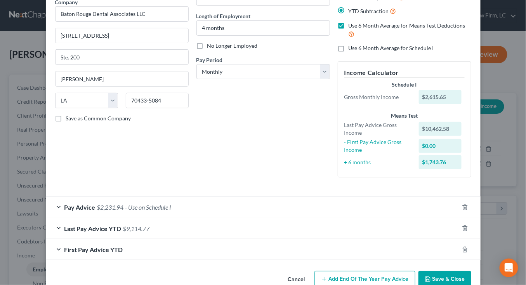
scroll to position [84, 0]
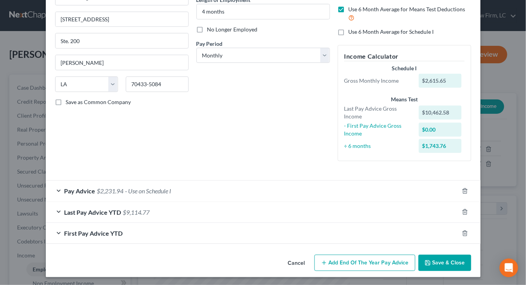
click at [298, 263] on button "Cancel" at bounding box center [297, 264] width 30 height 16
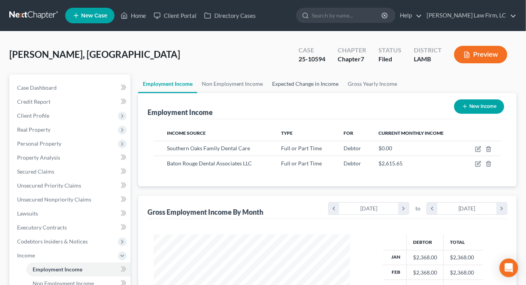
click at [286, 91] on link "Expected Change in Income" at bounding box center [306, 84] width 76 height 19
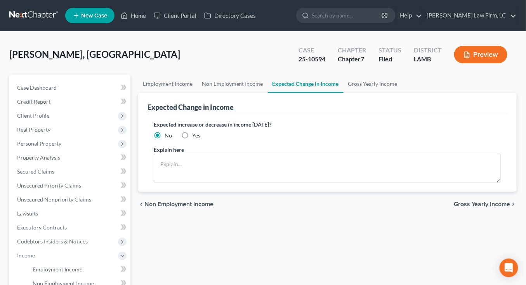
click at [46, 9] on link at bounding box center [34, 16] width 50 height 14
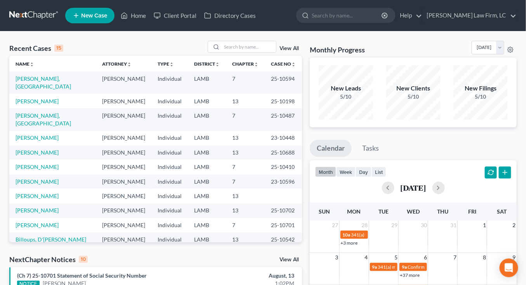
click at [125, 203] on td "[PERSON_NAME]" at bounding box center [124, 210] width 56 height 14
click at [35, 21] on link at bounding box center [34, 16] width 50 height 14
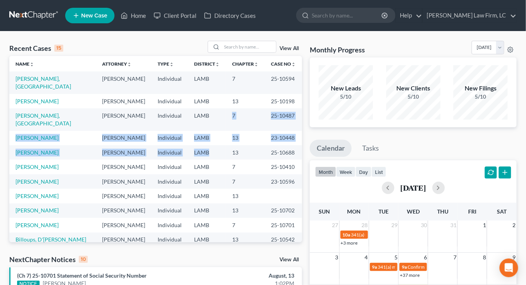
drag, startPoint x: 203, startPoint y: 140, endPoint x: 197, endPoint y: 112, distance: 28.6
click at [197, 112] on tbody "Tullier, Madison Mitchell D. Dickson Individual LAMB 7 25-10594 Stogner, Kennet…" at bounding box center [155, 191] width 293 height 241
click at [197, 112] on td "LAMB" at bounding box center [207, 119] width 38 height 22
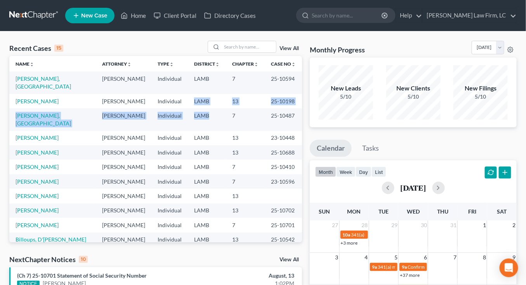
drag, startPoint x: 195, startPoint y: 127, endPoint x: 181, endPoint y: 97, distance: 33.0
click at [181, 97] on tbody "Tullier, Madison Mitchell D. Dickson Individual LAMB 7 25-10594 Stogner, Kennet…" at bounding box center [155, 191] width 293 height 241
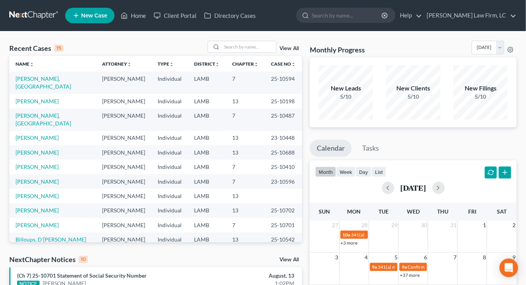
click at [181, 97] on td "Individual" at bounding box center [169, 101] width 37 height 14
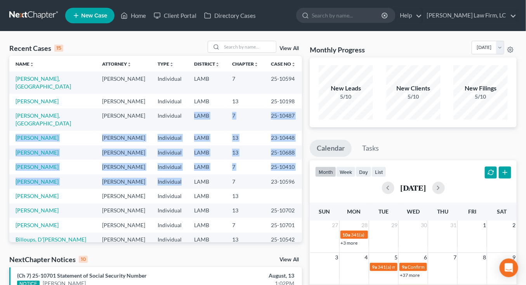
drag, startPoint x: 181, startPoint y: 137, endPoint x: 181, endPoint y: 113, distance: 23.7
click at [181, 113] on tbody "Tullier, Madison Mitchell D. Dickson Individual LAMB 7 25-10594 Stogner, Kennet…" at bounding box center [155, 191] width 293 height 241
drag, startPoint x: 181, startPoint y: 113, endPoint x: 178, endPoint y: 160, distance: 47.1
click at [178, 160] on tbody "Tullier, Madison Mitchell D. Dickson Individual LAMB 7 25-10594 Stogner, Kennet…" at bounding box center [155, 191] width 293 height 241
drag, startPoint x: 178, startPoint y: 160, endPoint x: 177, endPoint y: 110, distance: 50.1
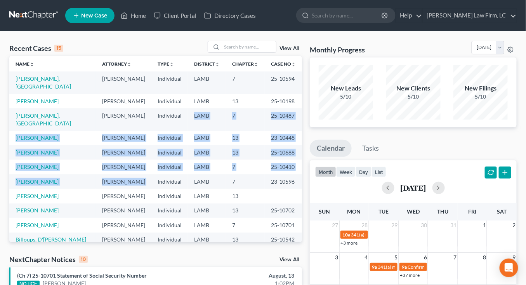
click at [177, 110] on tbody "Tullier, Madison Mitchell D. Dickson Individual LAMB 7 25-10594 Stogner, Kennet…" at bounding box center [155, 191] width 293 height 241
click at [177, 111] on td "Individual" at bounding box center [169, 119] width 37 height 22
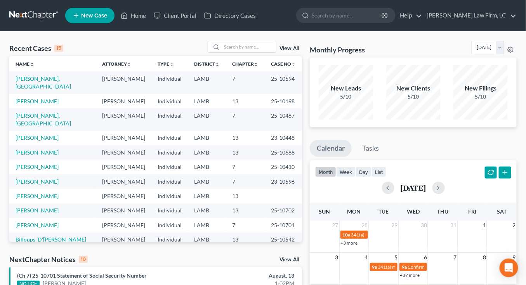
drag, startPoint x: 148, startPoint y: 132, endPoint x: 146, endPoint y: 178, distance: 46.3
click at [146, 178] on tbody "Tullier, Madison Mitchell D. Dickson Individual LAMB 7 25-10594 Stogner, Kennet…" at bounding box center [155, 191] width 293 height 241
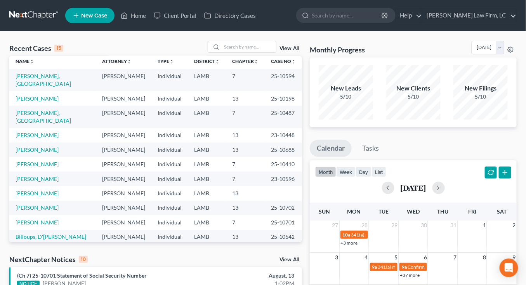
drag, startPoint x: 146, startPoint y: 178, endPoint x: 151, endPoint y: 138, distance: 40.8
click at [151, 138] on tbody "Tullier, Madison Mitchell D. Dickson Individual LAMB 7 25-10594 Stogner, Kennet…" at bounding box center [155, 189] width 293 height 241
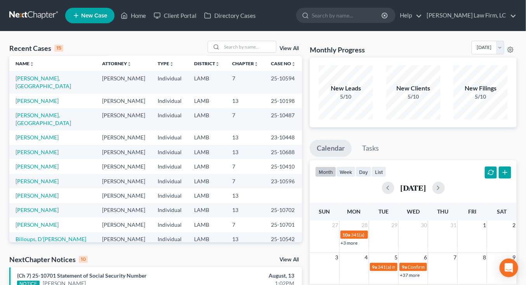
click at [151, 145] on td "Individual" at bounding box center [169, 152] width 37 height 14
click at [42, 7] on nav "Home New Case Client Portal Directory Cases Dickson Law Firm, LC mdd@dicksonlaw…" at bounding box center [263, 15] width 526 height 31
click at [36, 14] on link at bounding box center [34, 16] width 50 height 14
click at [13, 16] on link at bounding box center [34, 16] width 50 height 14
click at [21, 24] on nav "Home New Case Client Portal Directory Cases [PERSON_NAME] Law Firm, [GEOGRAPHIC…" at bounding box center [263, 15] width 526 height 31
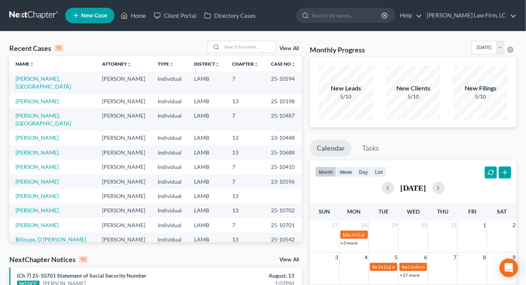
click at [21, 19] on link at bounding box center [34, 16] width 50 height 14
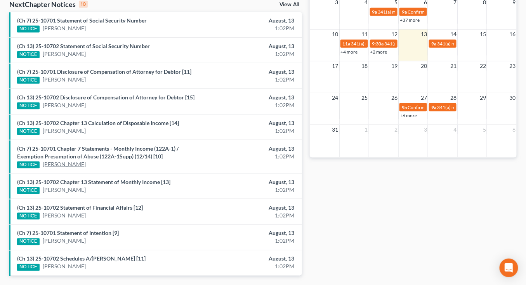
scroll to position [278, 0]
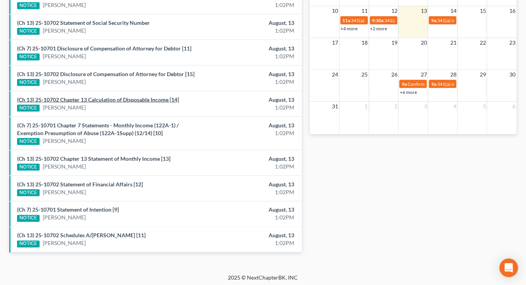
click at [97, 97] on link "(Ch 13) 25-10702 Chapter 13 Calculation of Disposable Income [14]" at bounding box center [98, 99] width 162 height 7
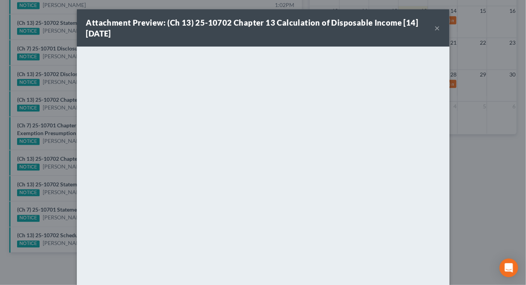
click at [461, 162] on div "Attachment Preview: (Ch 13) 25-10702 Chapter 13 Calculation of Disposable Incom…" at bounding box center [263, 142] width 526 height 285
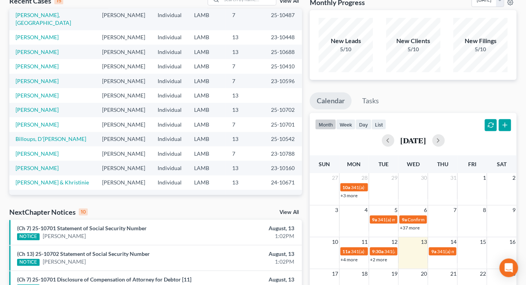
scroll to position [0, 0]
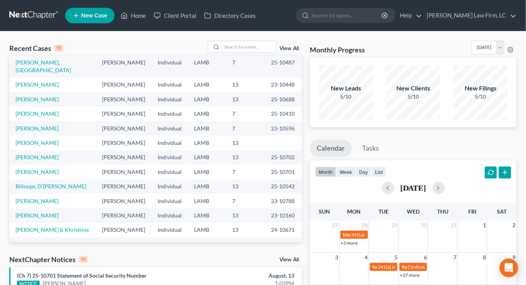
click at [42, 5] on nav "Home New Case Client Portal Directory Cases [PERSON_NAME] Law Firm, [GEOGRAPHIC…" at bounding box center [263, 15] width 526 height 31
drag, startPoint x: 42, startPoint y: 6, endPoint x: 40, endPoint y: 10, distance: 4.3
click at [42, 6] on nav "Home New Case Client Portal Directory Cases [PERSON_NAME] Law Firm, [GEOGRAPHIC…" at bounding box center [263, 15] width 526 height 31
click at [40, 10] on link at bounding box center [34, 16] width 50 height 14
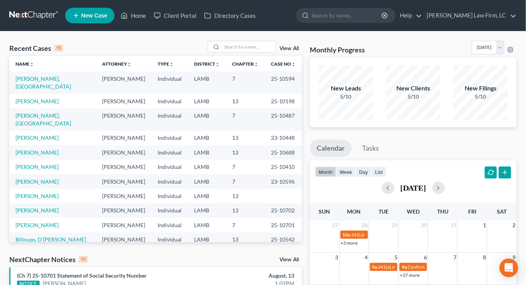
drag, startPoint x: 106, startPoint y: 141, endPoint x: 123, endPoint y: 113, distance: 32.0
click at [123, 113] on tbody "[PERSON_NAME], [PERSON_NAME] [PERSON_NAME] Individual LAMB 7 25-10594 [PERSON_N…" at bounding box center [155, 191] width 293 height 241
click at [123, 113] on td "[PERSON_NAME]" at bounding box center [124, 119] width 56 height 22
drag, startPoint x: 133, startPoint y: 129, endPoint x: 132, endPoint y: 88, distance: 41.2
click at [132, 88] on tbody "[PERSON_NAME], [PERSON_NAME] [PERSON_NAME] Individual LAMB 7 25-10594 [PERSON_N…" at bounding box center [155, 191] width 293 height 241
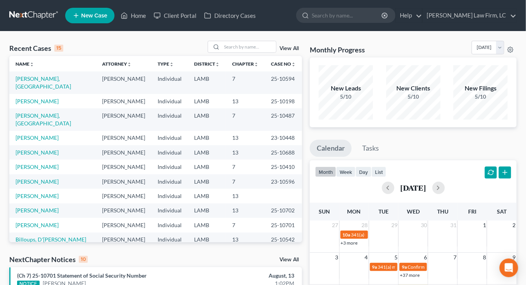
drag, startPoint x: 133, startPoint y: 106, endPoint x: 141, endPoint y: 149, distance: 43.5
click at [140, 147] on tbody "[PERSON_NAME], [PERSON_NAME] [PERSON_NAME] Individual LAMB 7 25-10594 [PERSON_N…" at bounding box center [155, 191] width 293 height 241
drag, startPoint x: 141, startPoint y: 102, endPoint x: 140, endPoint y: 94, distance: 7.8
click at [140, 94] on tbody "[PERSON_NAME], [PERSON_NAME] [PERSON_NAME] Individual LAMB 7 25-10594 [PERSON_N…" at bounding box center [155, 191] width 293 height 241
click at [140, 94] on td "[PERSON_NAME]" at bounding box center [124, 101] width 56 height 14
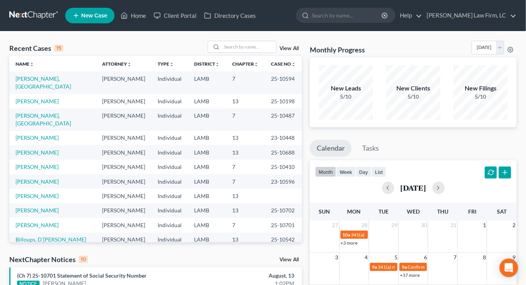
drag, startPoint x: 268, startPoint y: 107, endPoint x: 253, endPoint y: 105, distance: 15.3
click at [266, 108] on td "25-10487" at bounding box center [283, 119] width 37 height 22
